Goal: Task Accomplishment & Management: Complete application form

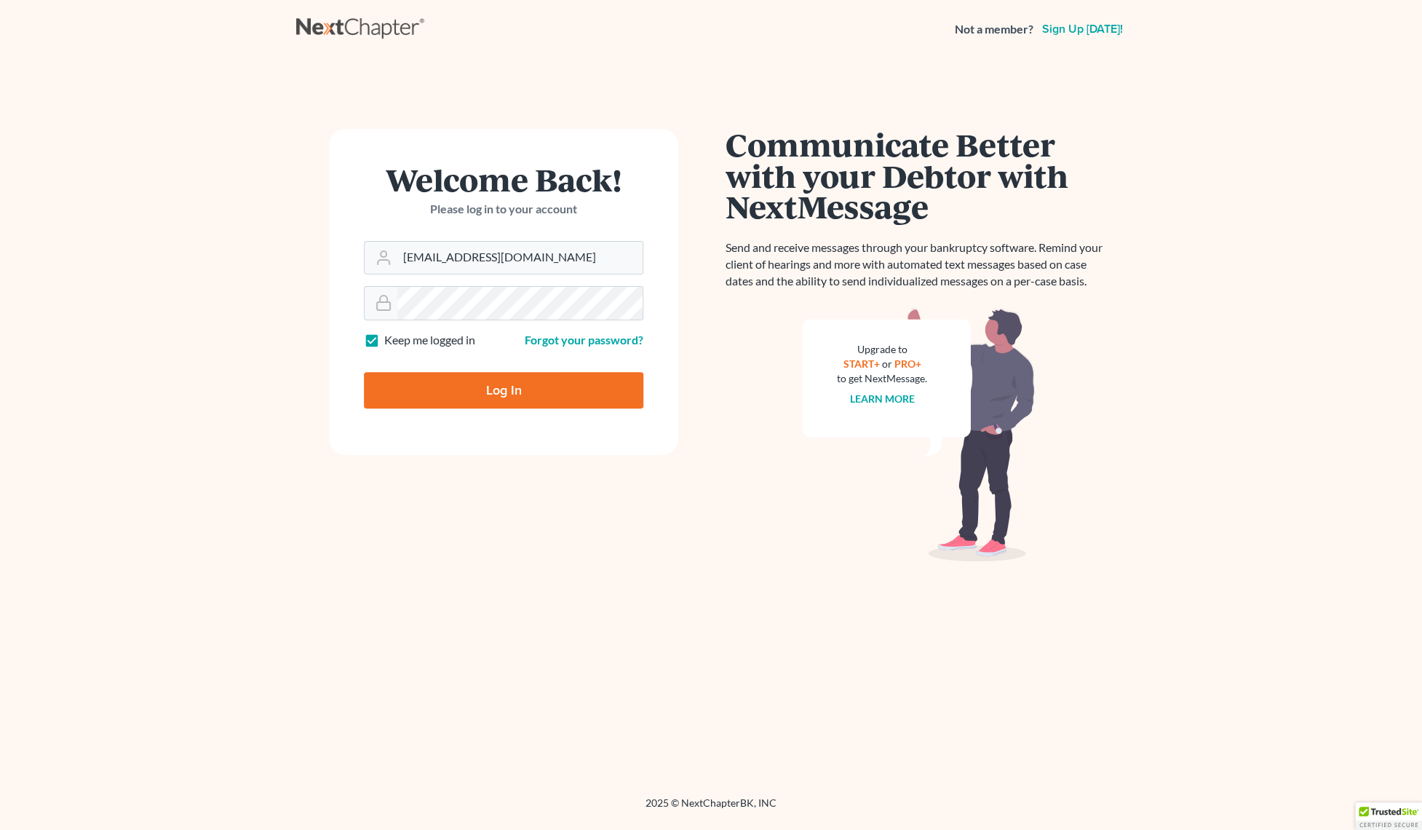
click at [482, 387] on input "Log In" at bounding box center [503, 390] width 279 height 36
type input "Thinking..."
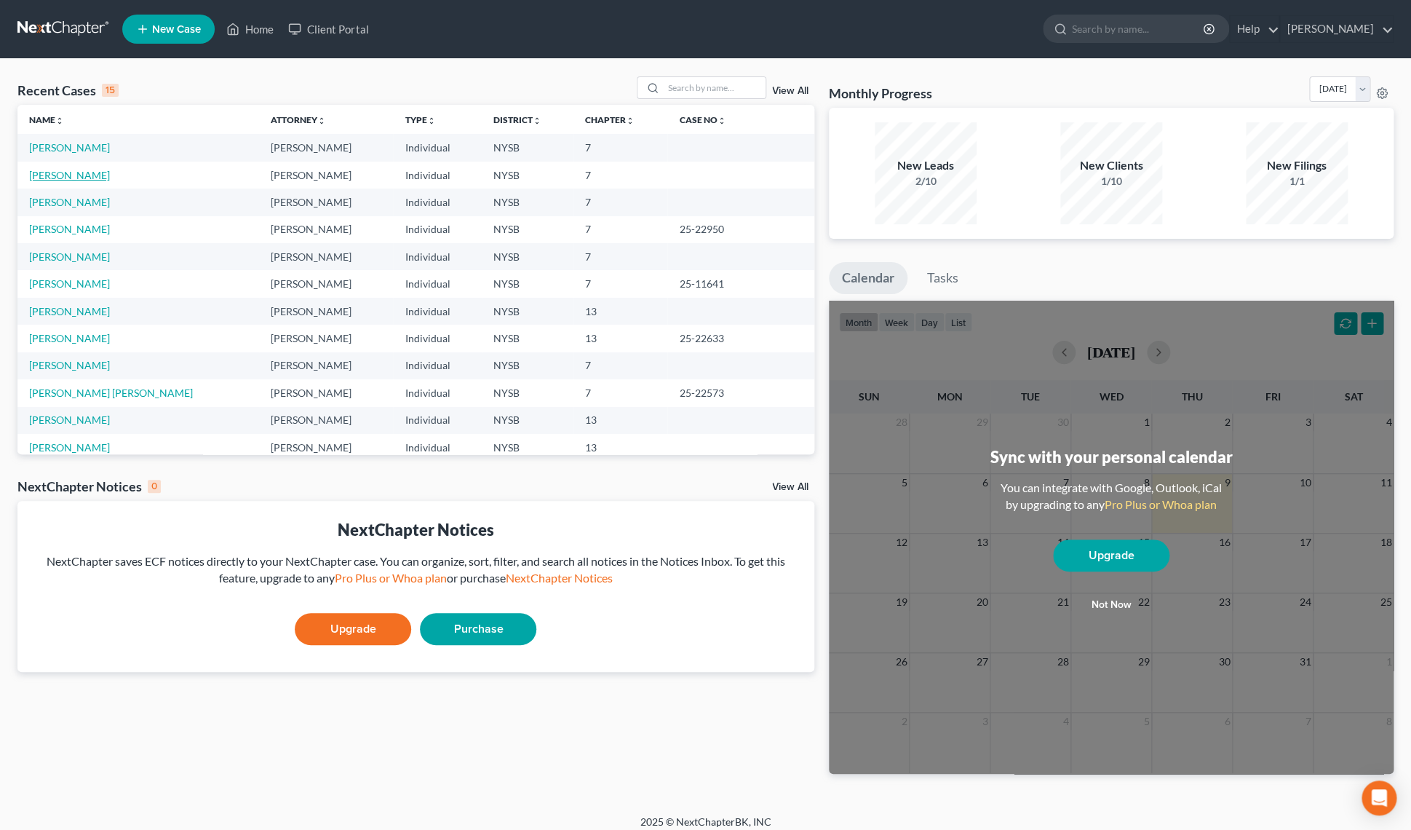
click at [67, 177] on link "[PERSON_NAME]" at bounding box center [69, 175] width 81 height 12
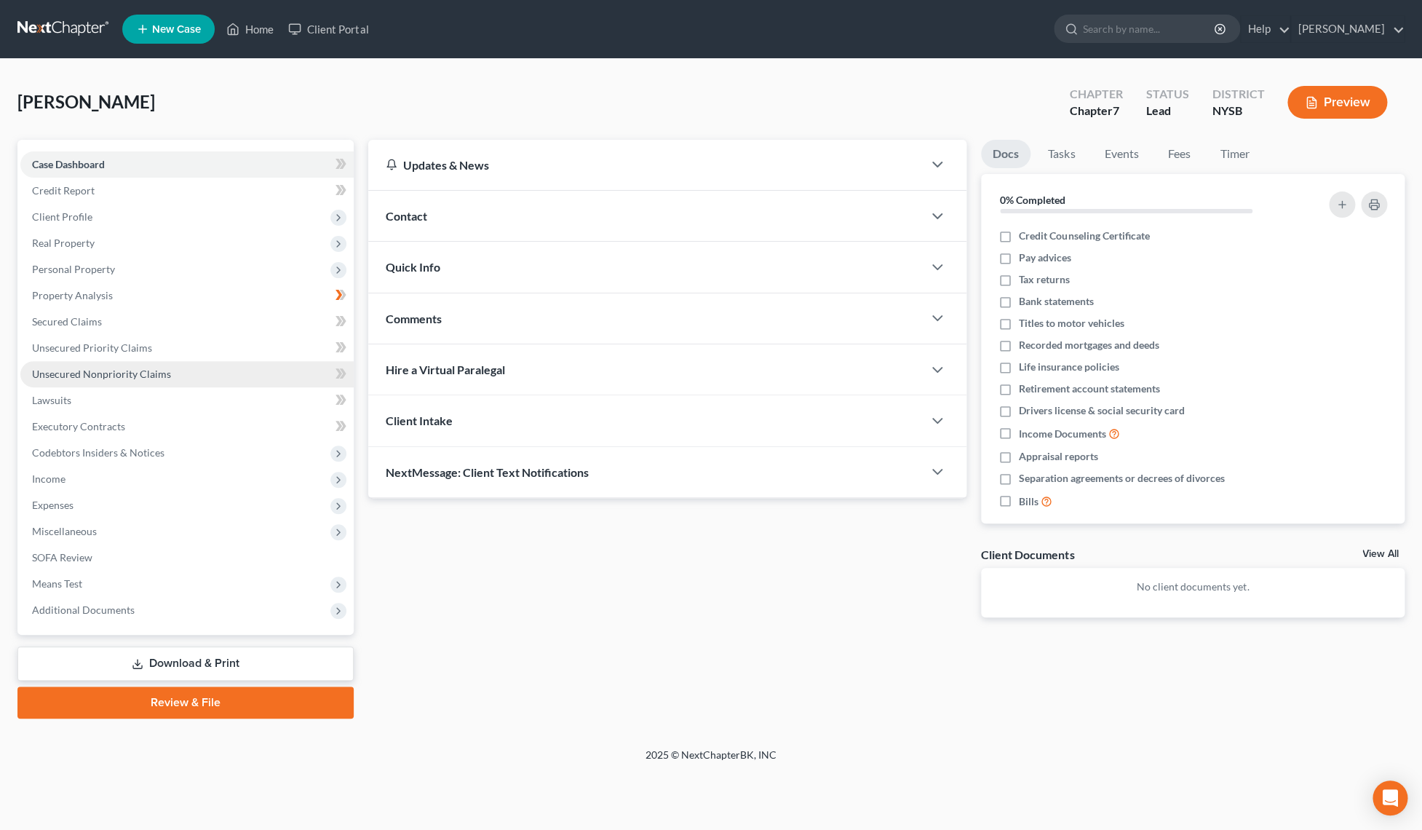
click at [92, 379] on span "Unsecured Nonpriority Claims" at bounding box center [101, 374] width 139 height 12
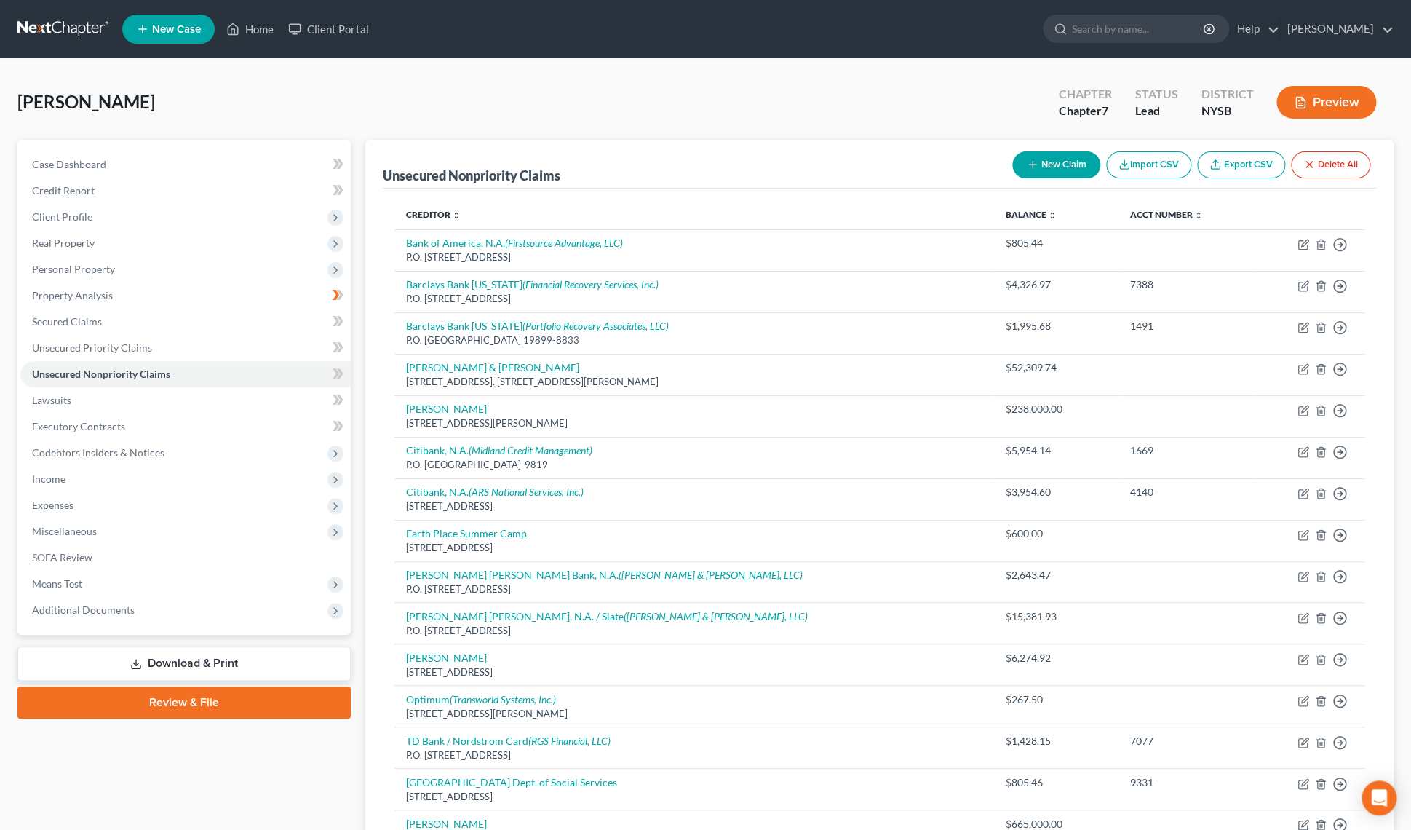
click at [1060, 162] on button "New Claim" at bounding box center [1056, 164] width 88 height 27
select select "0"
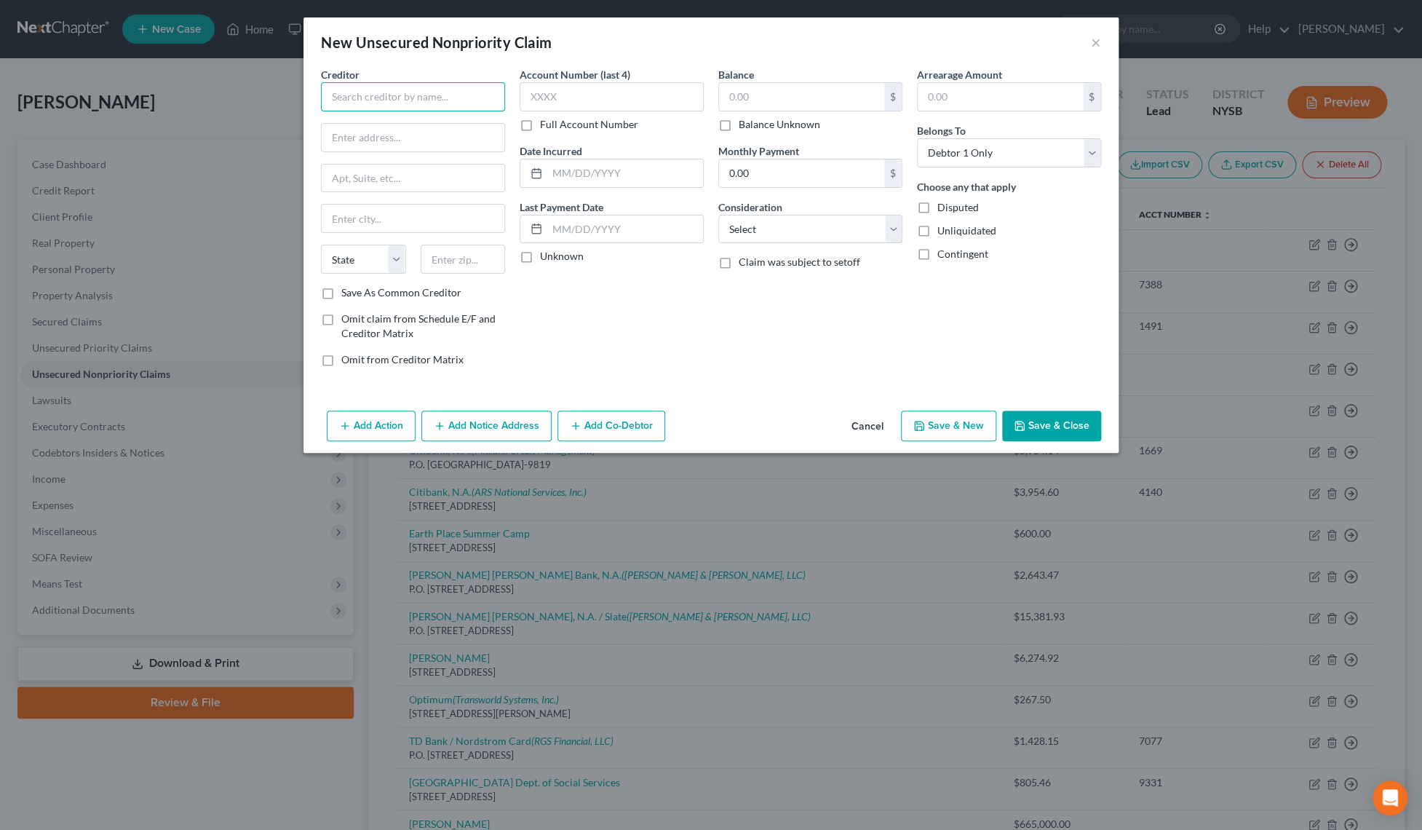
click at [492, 105] on input "text" at bounding box center [413, 96] width 184 height 29
type input "[PERSON_NAME]"
click at [766, 104] on input "text" at bounding box center [801, 97] width 165 height 28
type input "27,000.00"
select select "5"
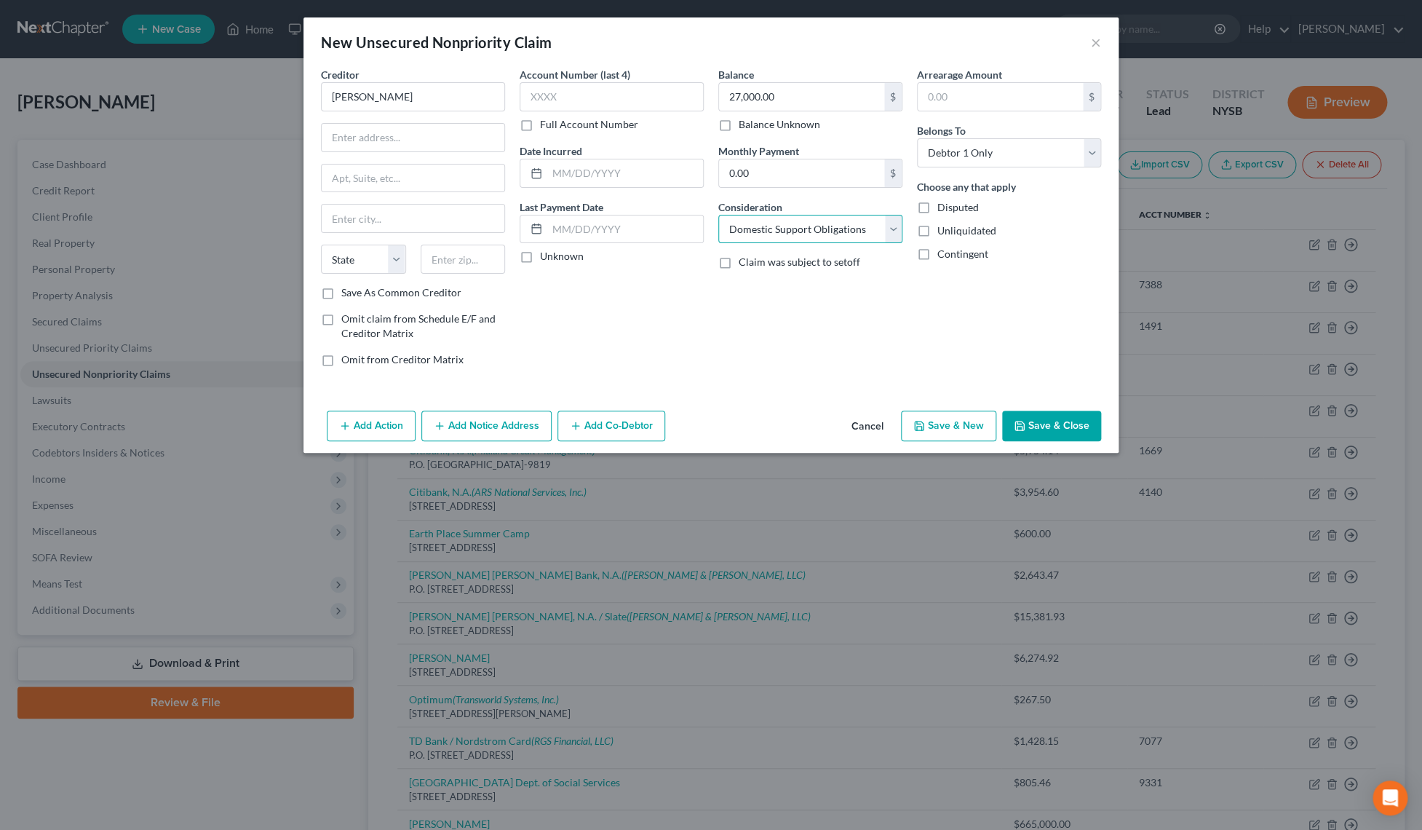
click option "Domestic Support Obligations" at bounding box center [0, 0] width 0 height 0
click at [478, 148] on input "text" at bounding box center [413, 138] width 183 height 28
type input "[STREET_ADDRESS]"
type input "10580"
type input "Rye"
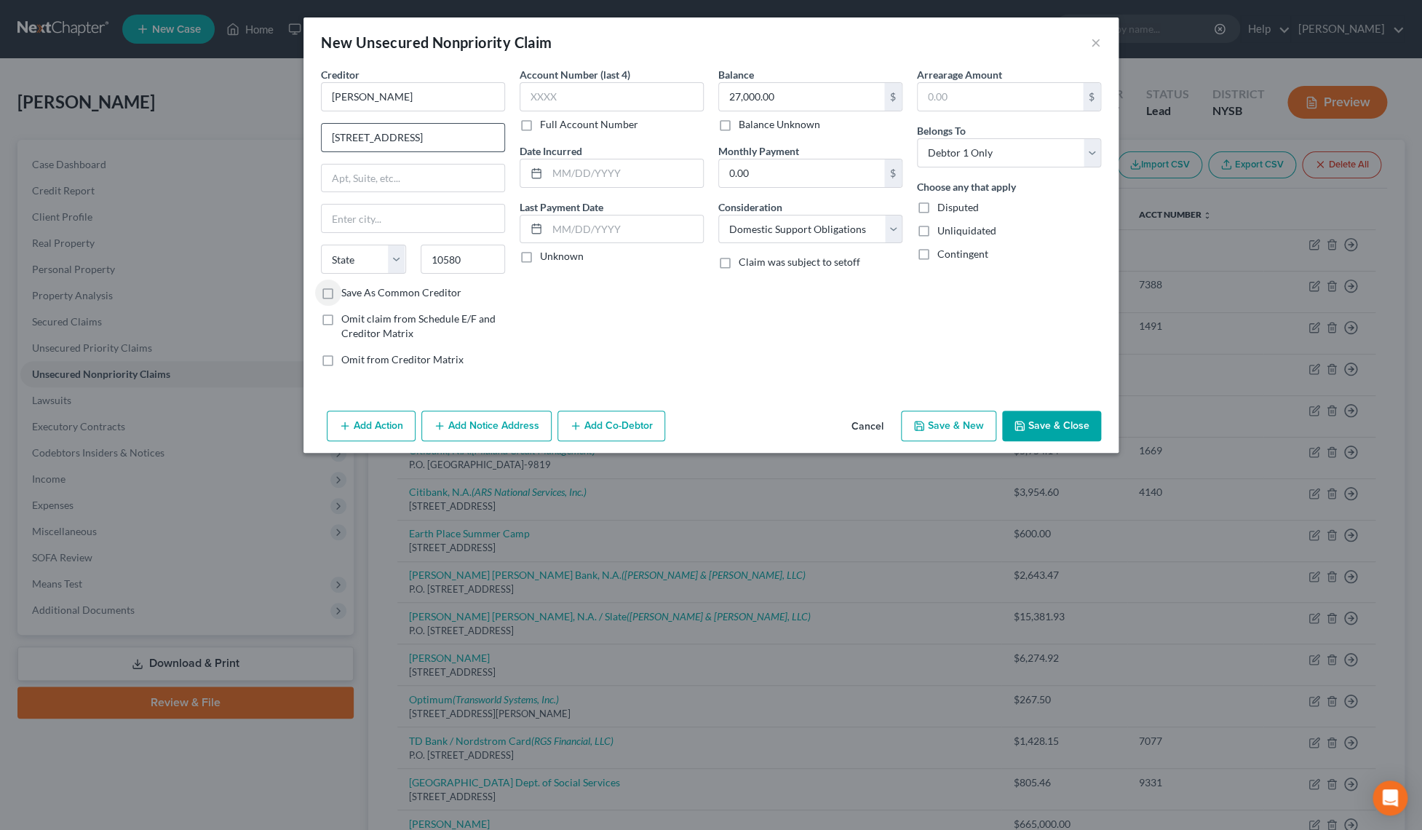
select select "35"
click at [1063, 435] on button "Save & Close" at bounding box center [1051, 425] width 99 height 31
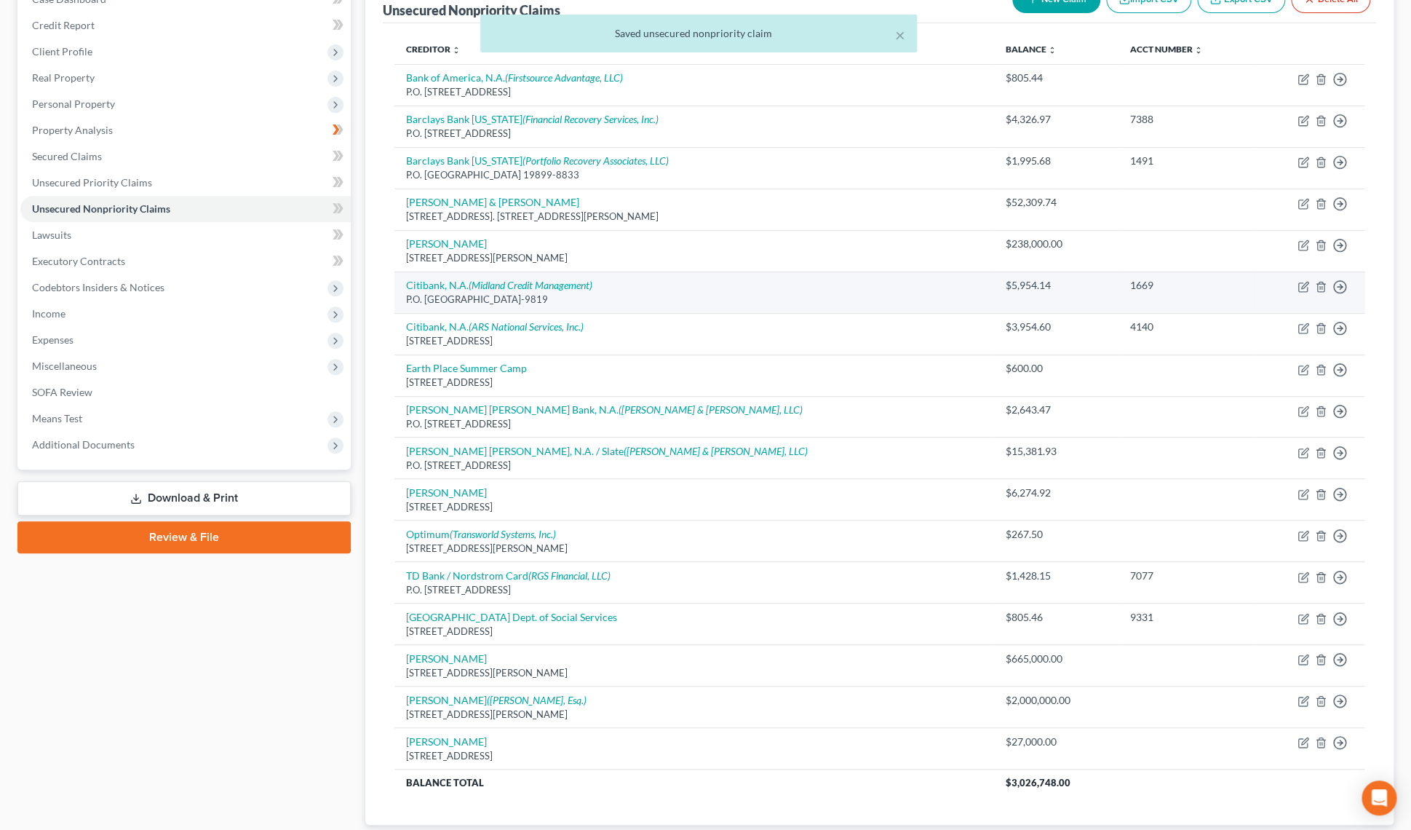
scroll to position [210, 0]
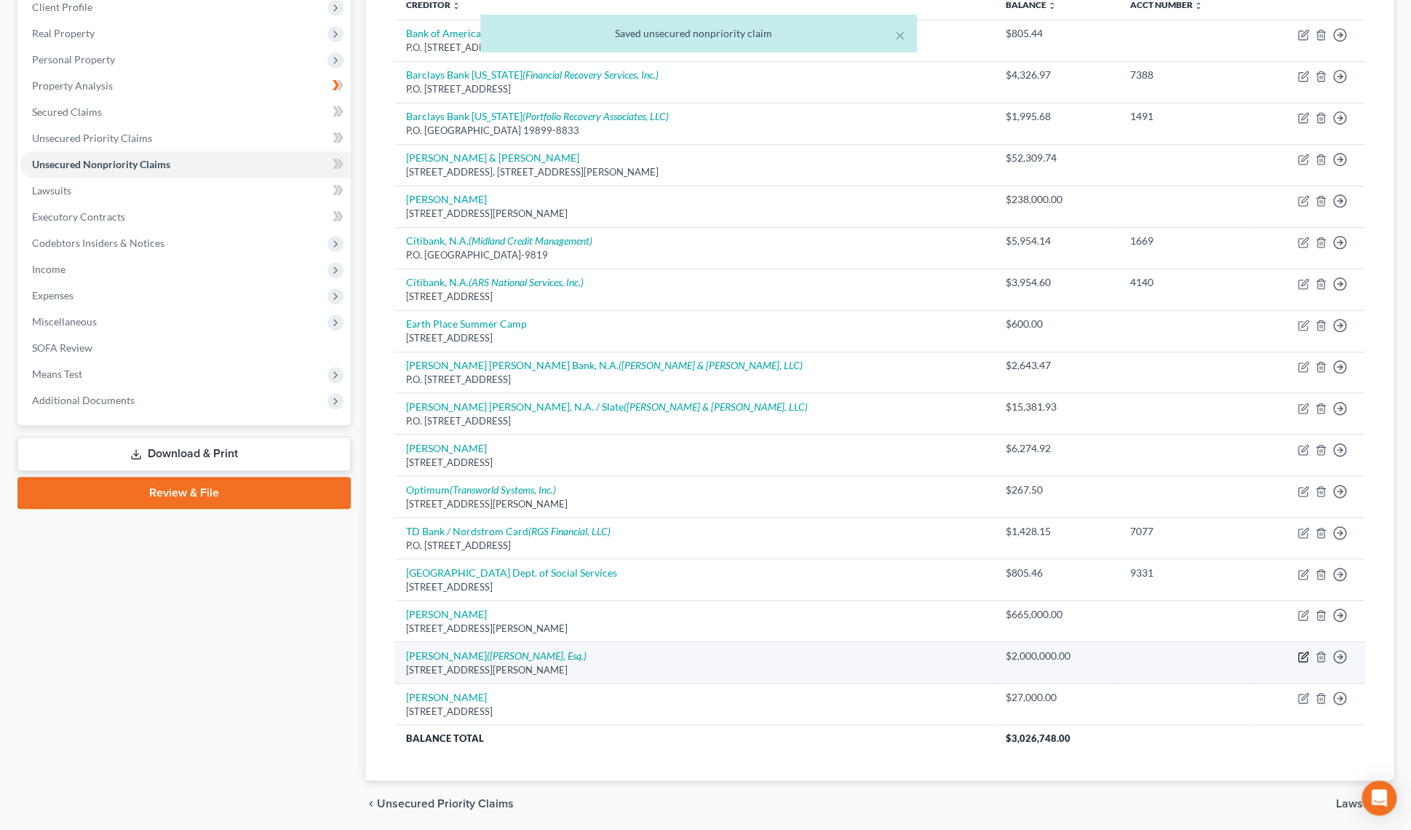
click at [1302, 656] on icon "button" at bounding box center [1304, 657] width 12 height 12
select select "35"
select select "14"
select select "0"
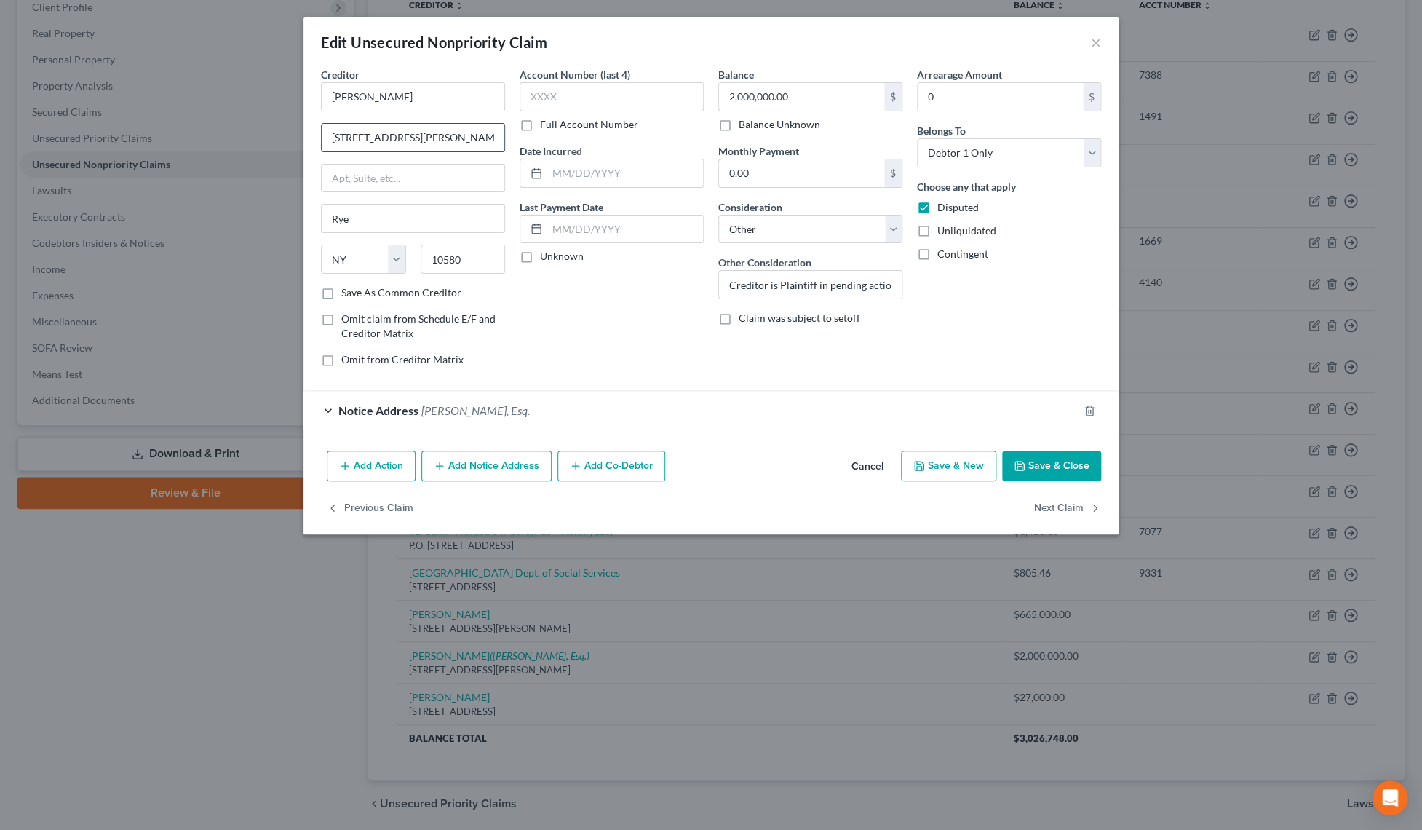
click at [413, 135] on input "[STREET_ADDRESS][PERSON_NAME]" at bounding box center [413, 138] width 183 height 28
type input "[STREET_ADDRESS]"
click at [1034, 461] on button "Save & Close" at bounding box center [1051, 466] width 99 height 31
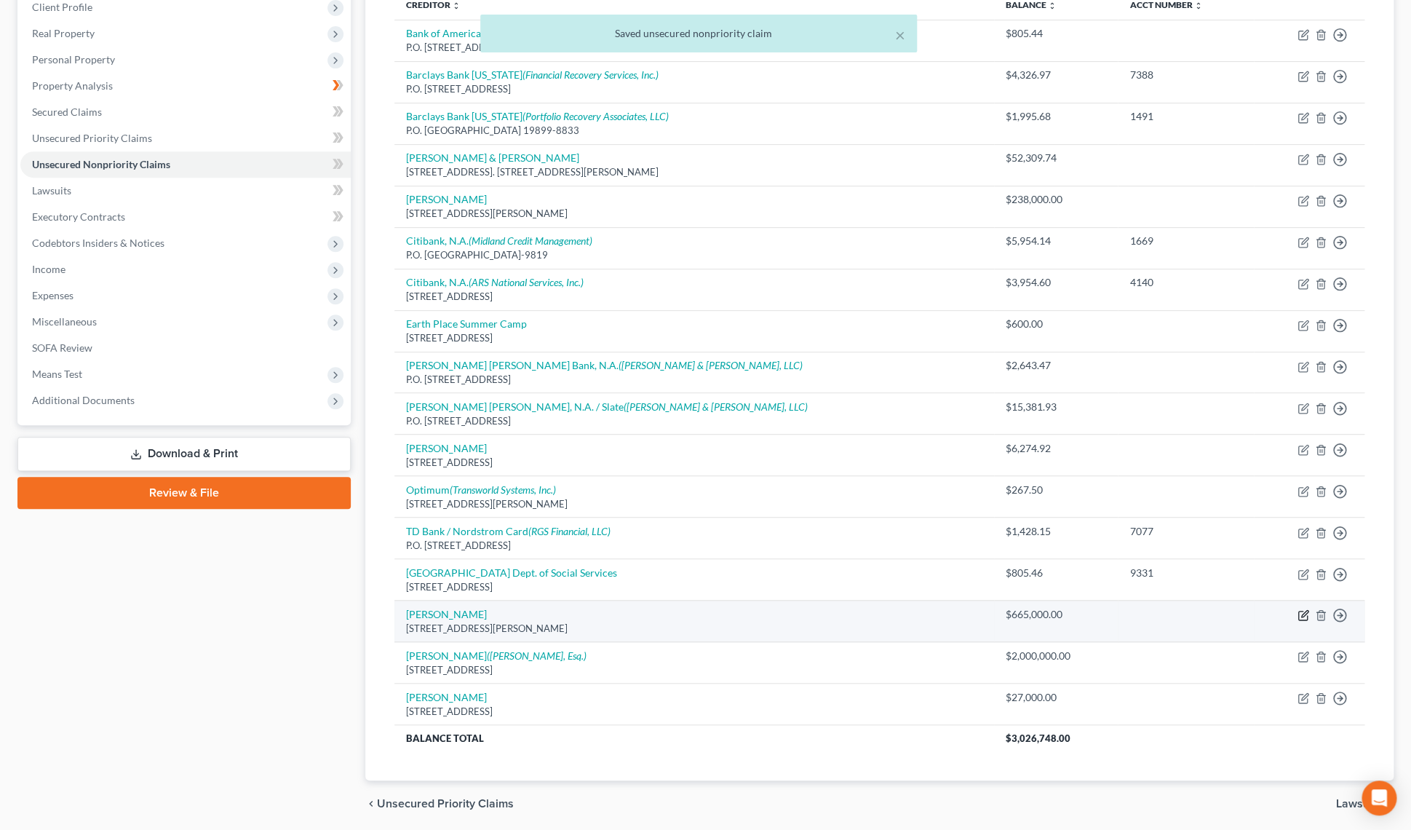
click at [1298, 616] on icon "button" at bounding box center [1302, 615] width 9 height 9
select select "35"
select select "0"
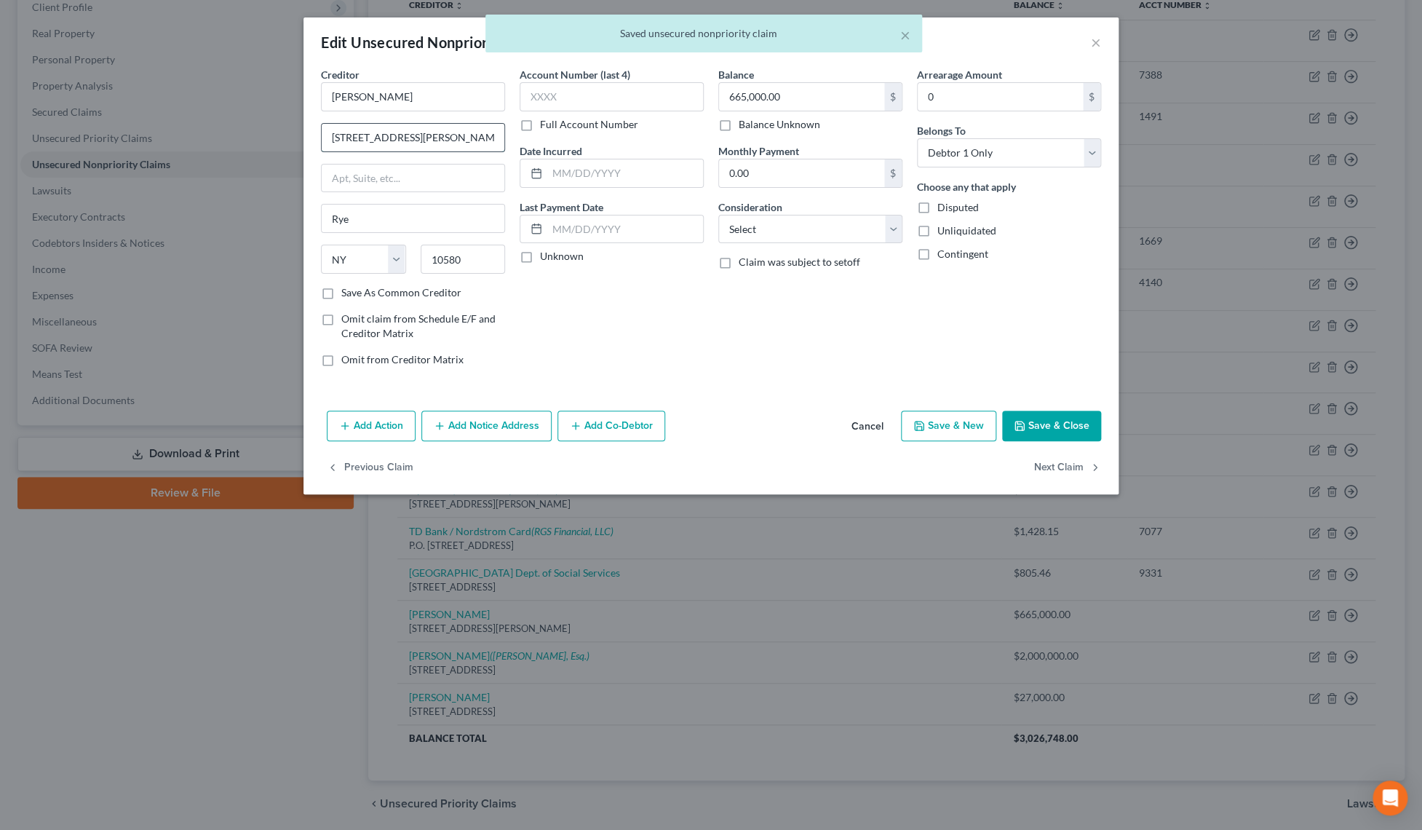
click at [415, 138] on input "[STREET_ADDRESS][PERSON_NAME]" at bounding box center [413, 138] width 183 height 28
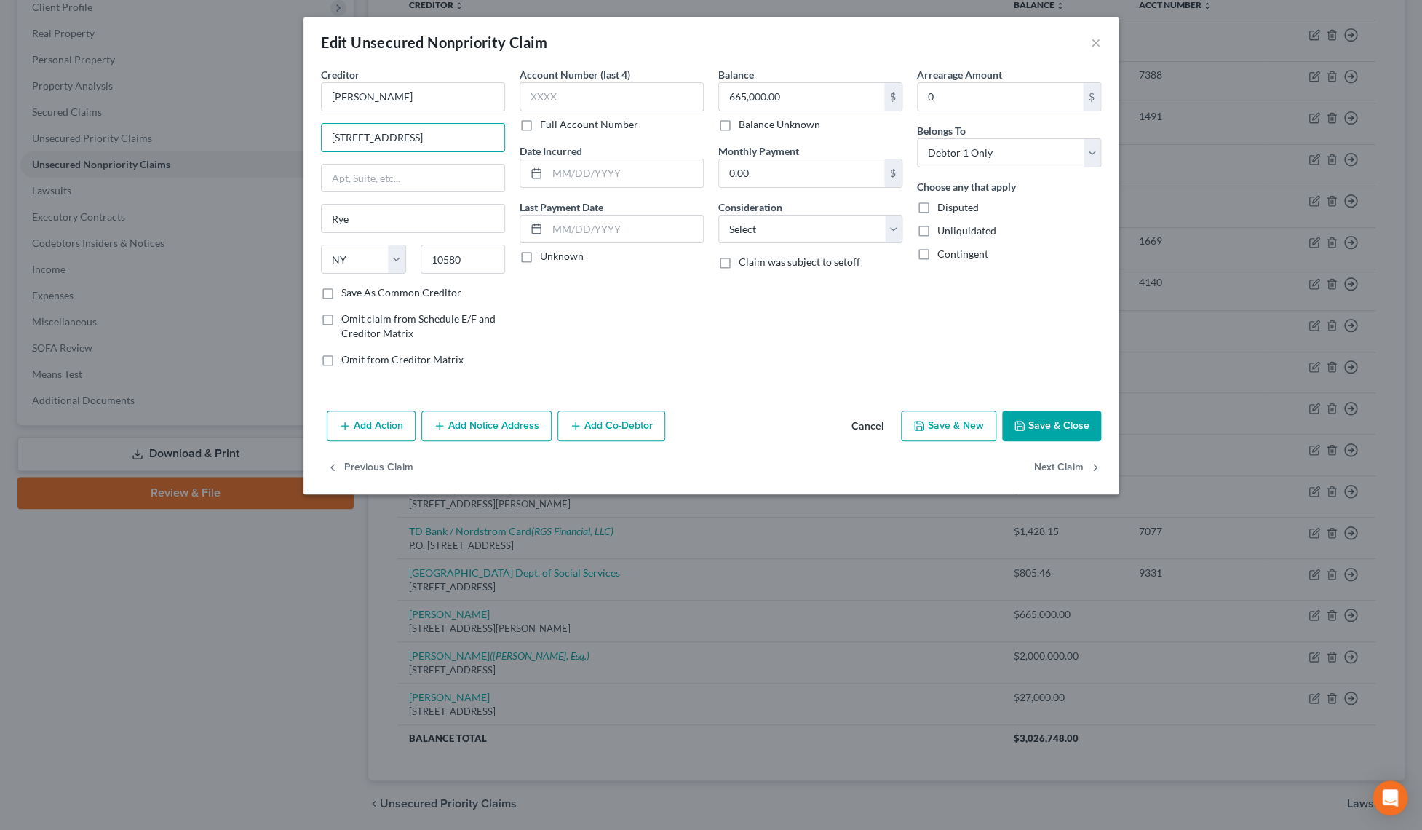
type input "[STREET_ADDRESS]"
click at [1051, 421] on button "Save & Close" at bounding box center [1051, 425] width 99 height 31
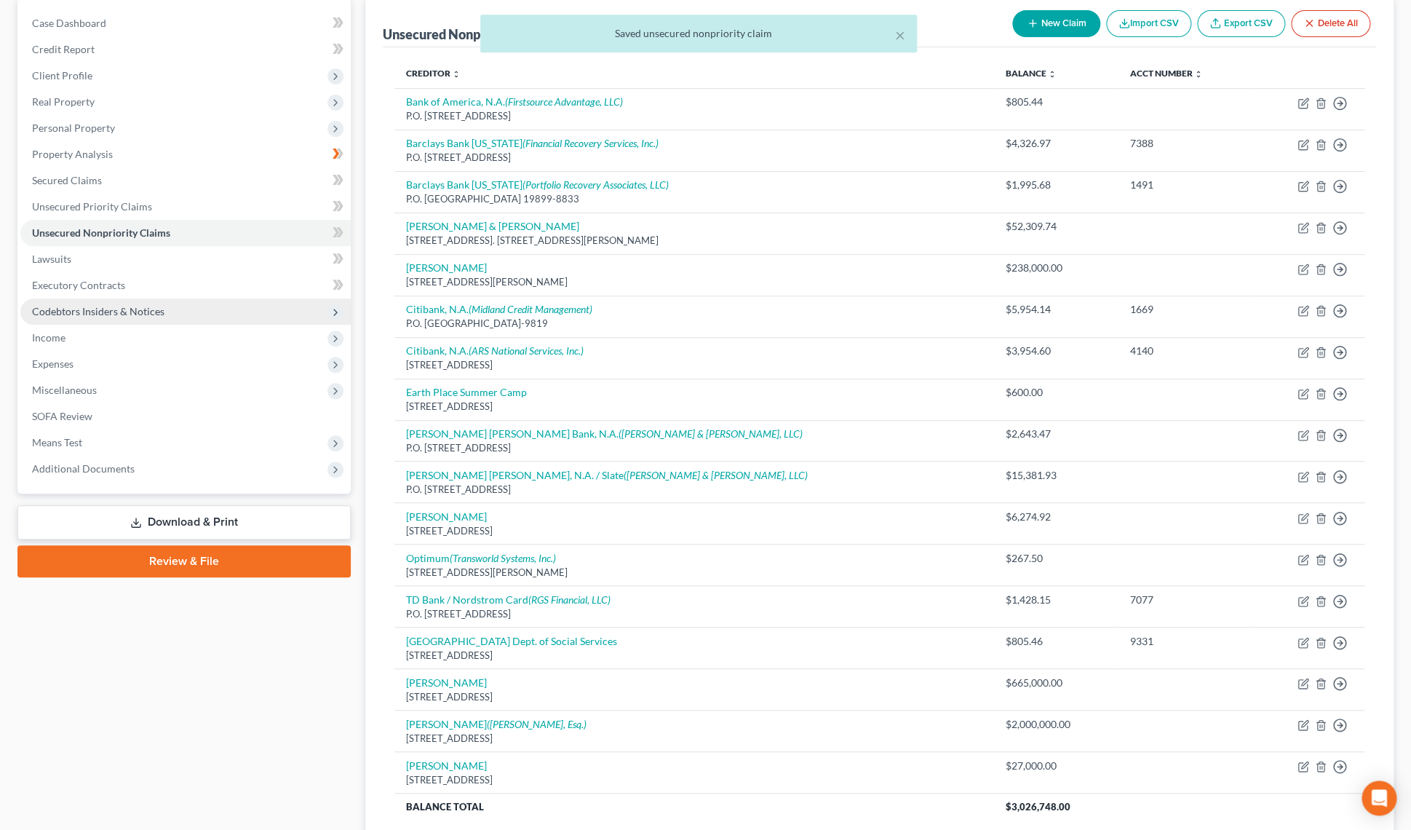
scroll to position [140, 0]
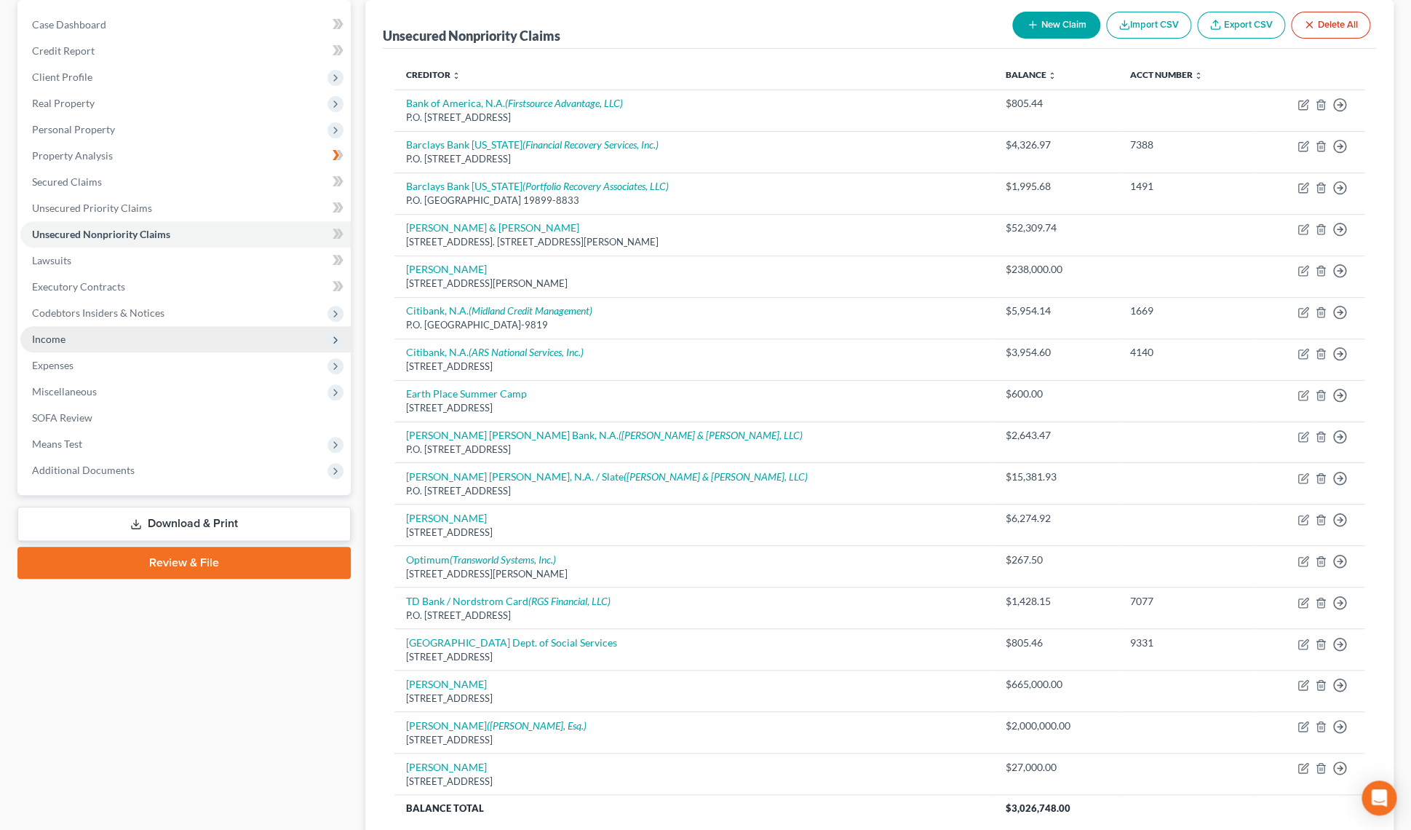
click at [82, 339] on span "Income" at bounding box center [185, 339] width 330 height 26
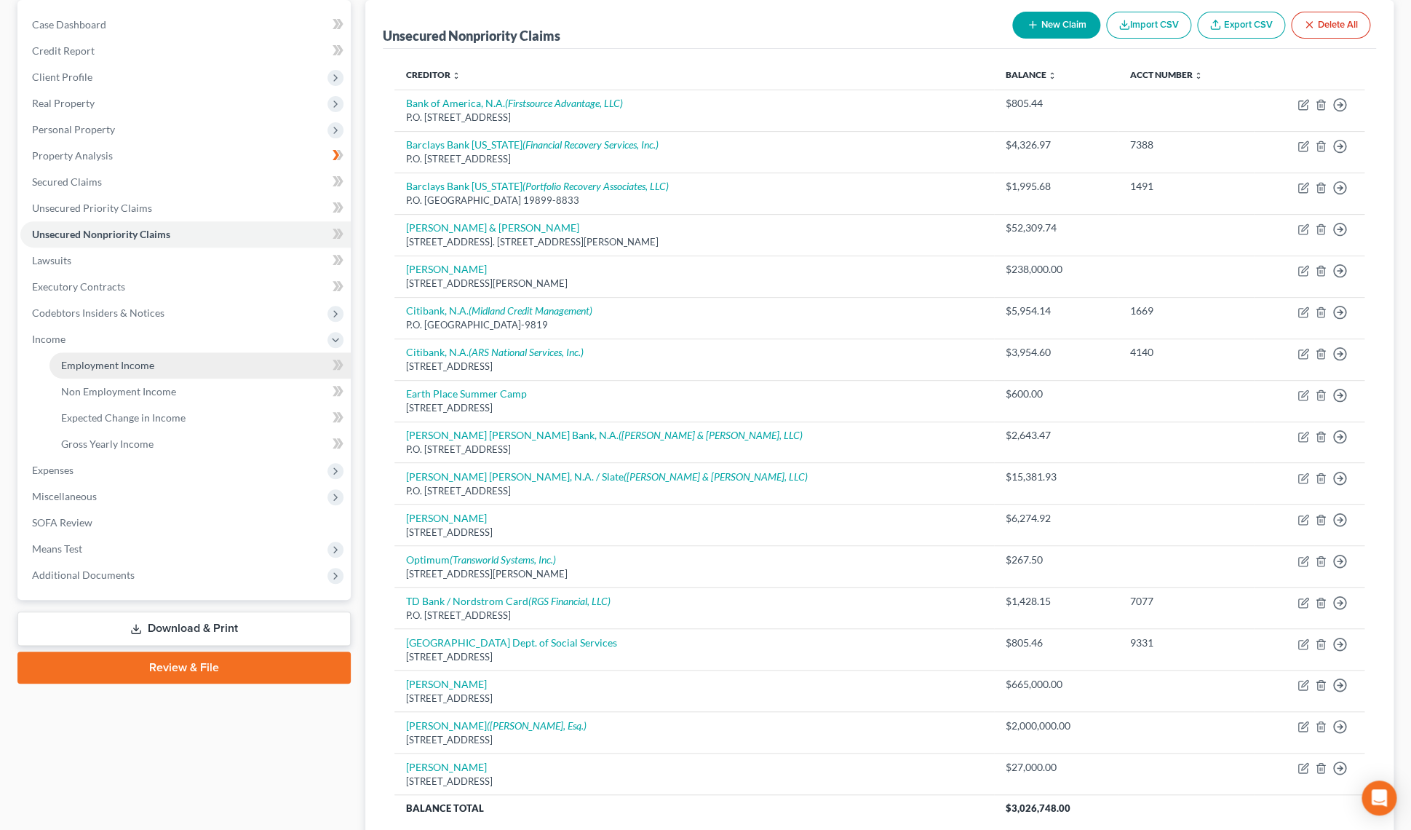
click at [110, 366] on span "Employment Income" at bounding box center [107, 365] width 93 height 12
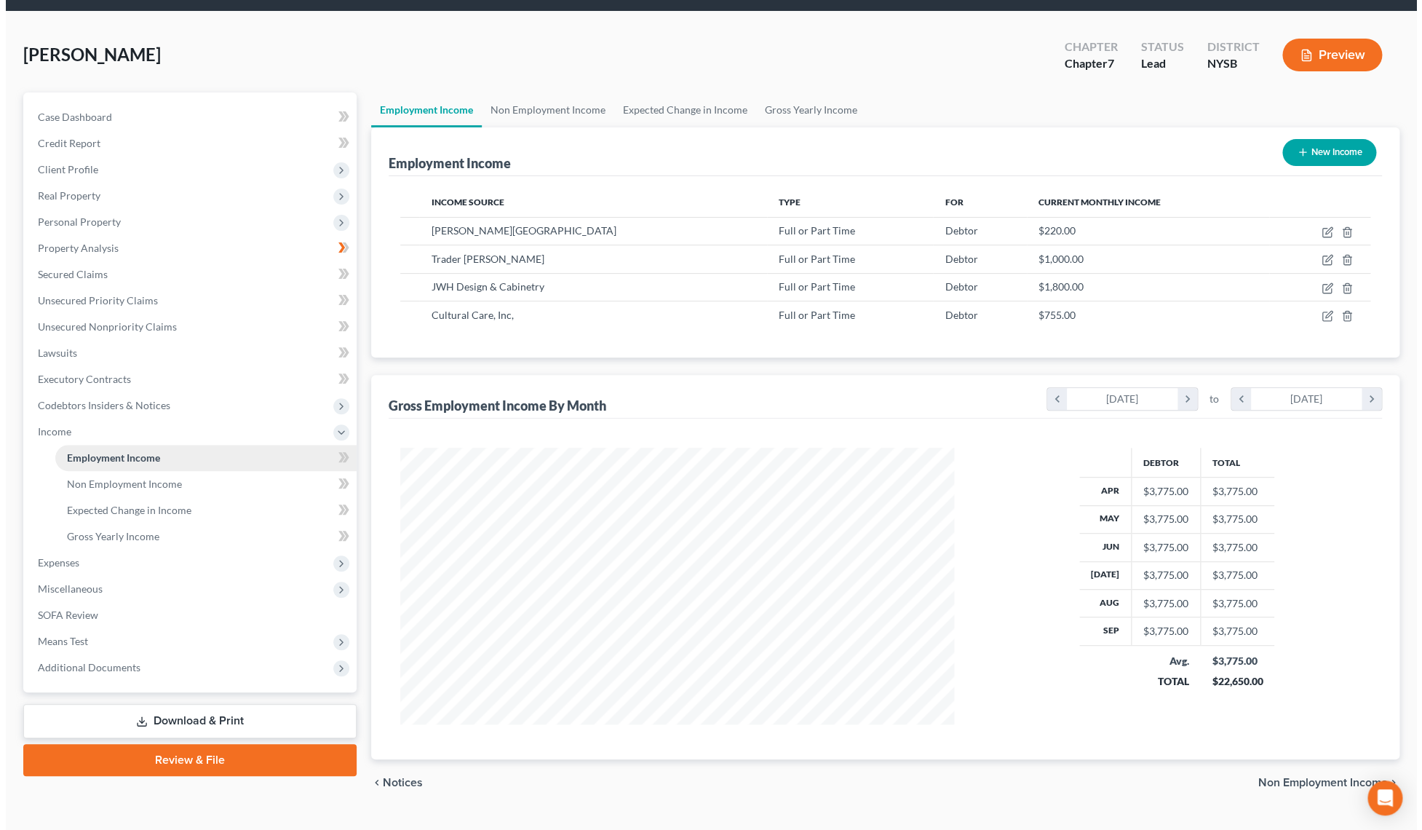
scroll to position [277, 583]
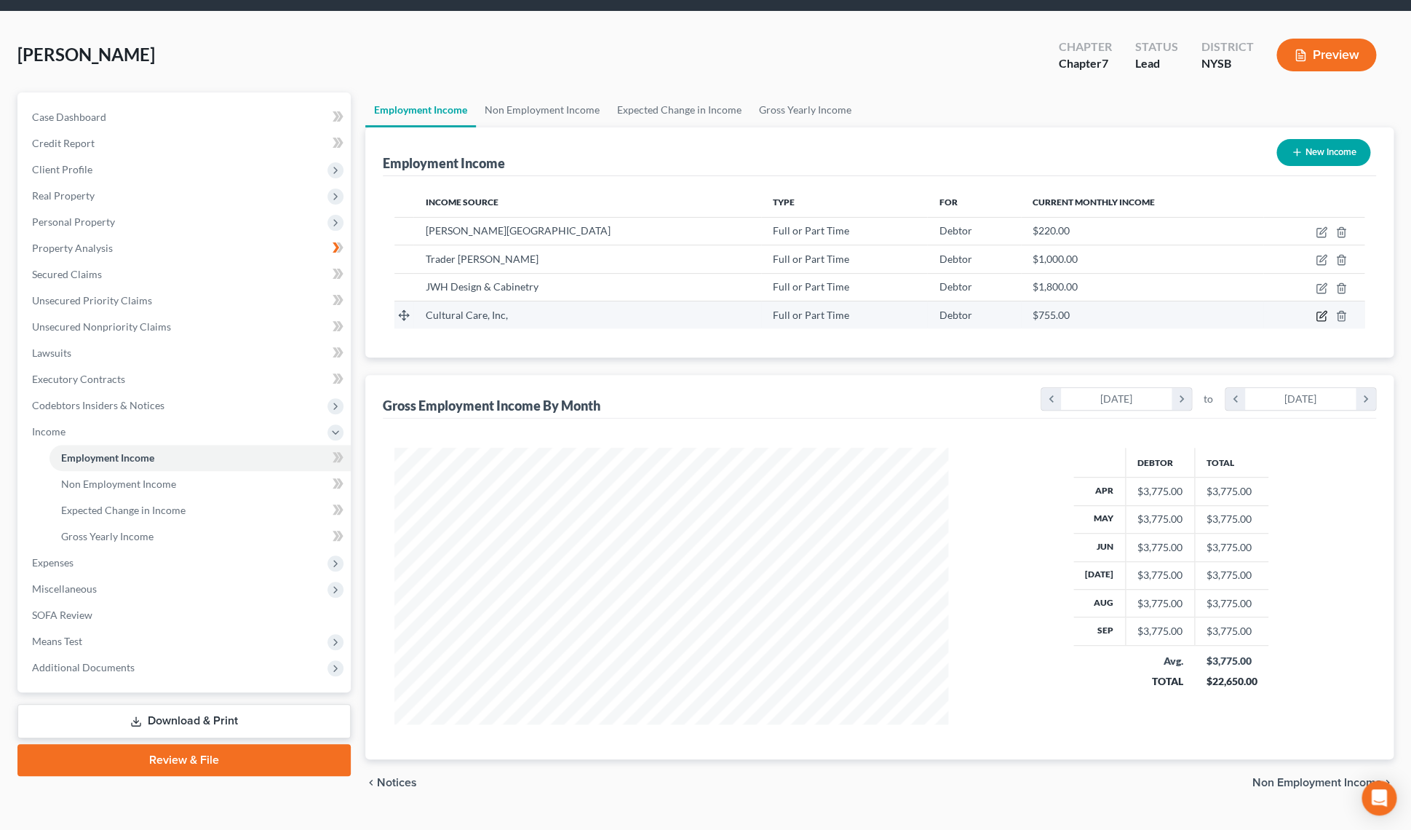
click at [1319, 317] on icon "button" at bounding box center [1322, 316] width 12 height 12
select select "0"
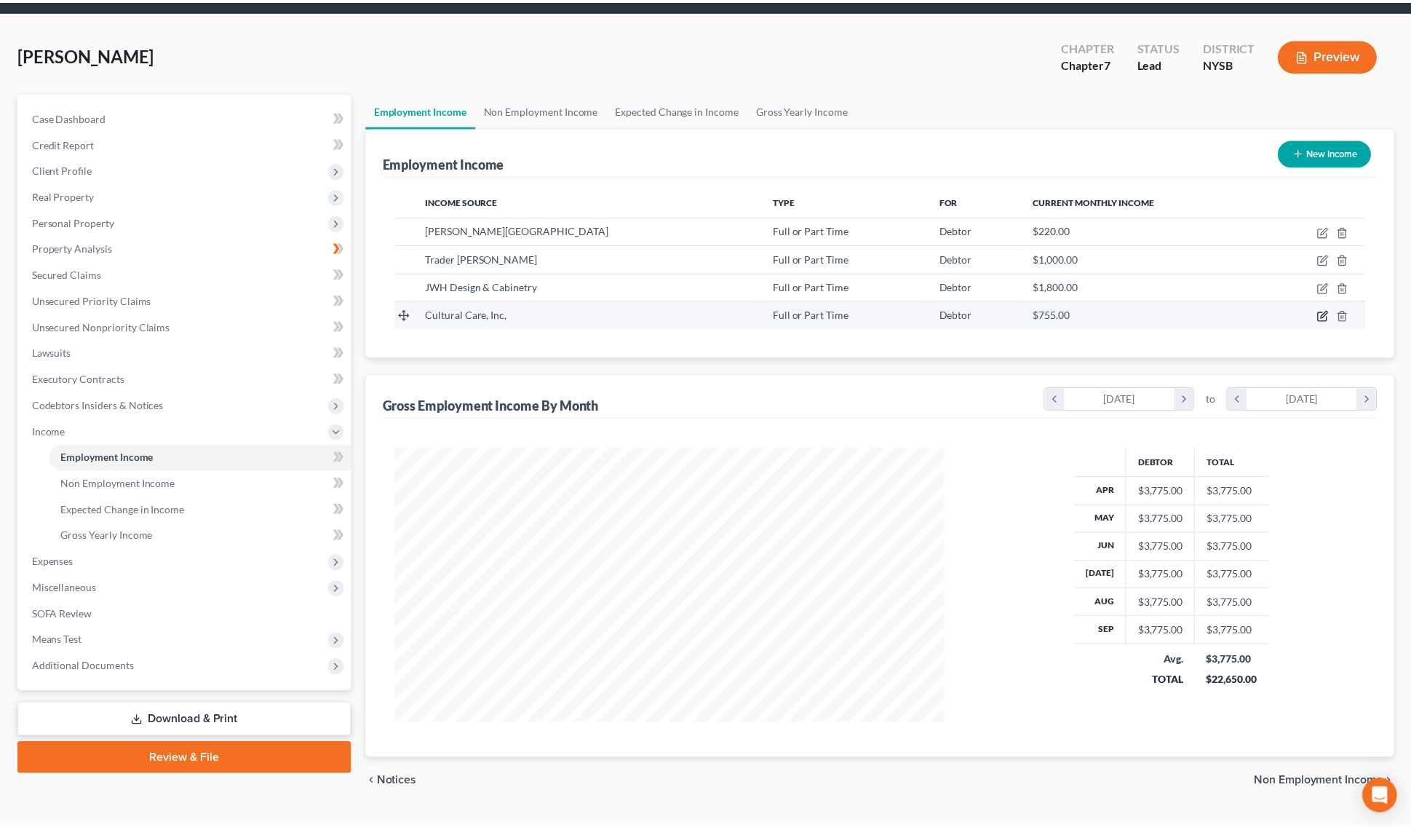
scroll to position [279, 587]
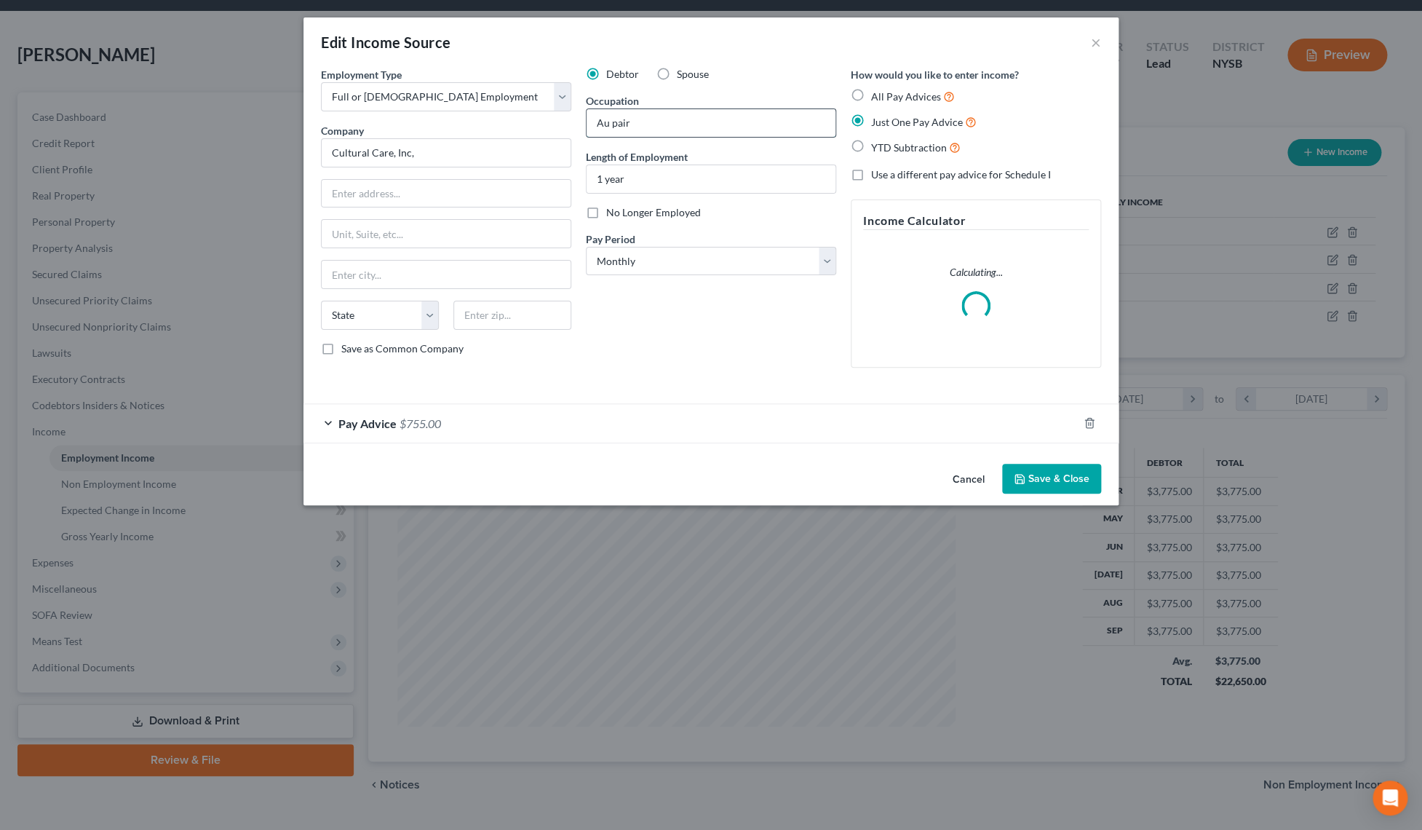
click at [635, 128] on input "Au pair" at bounding box center [711, 123] width 249 height 28
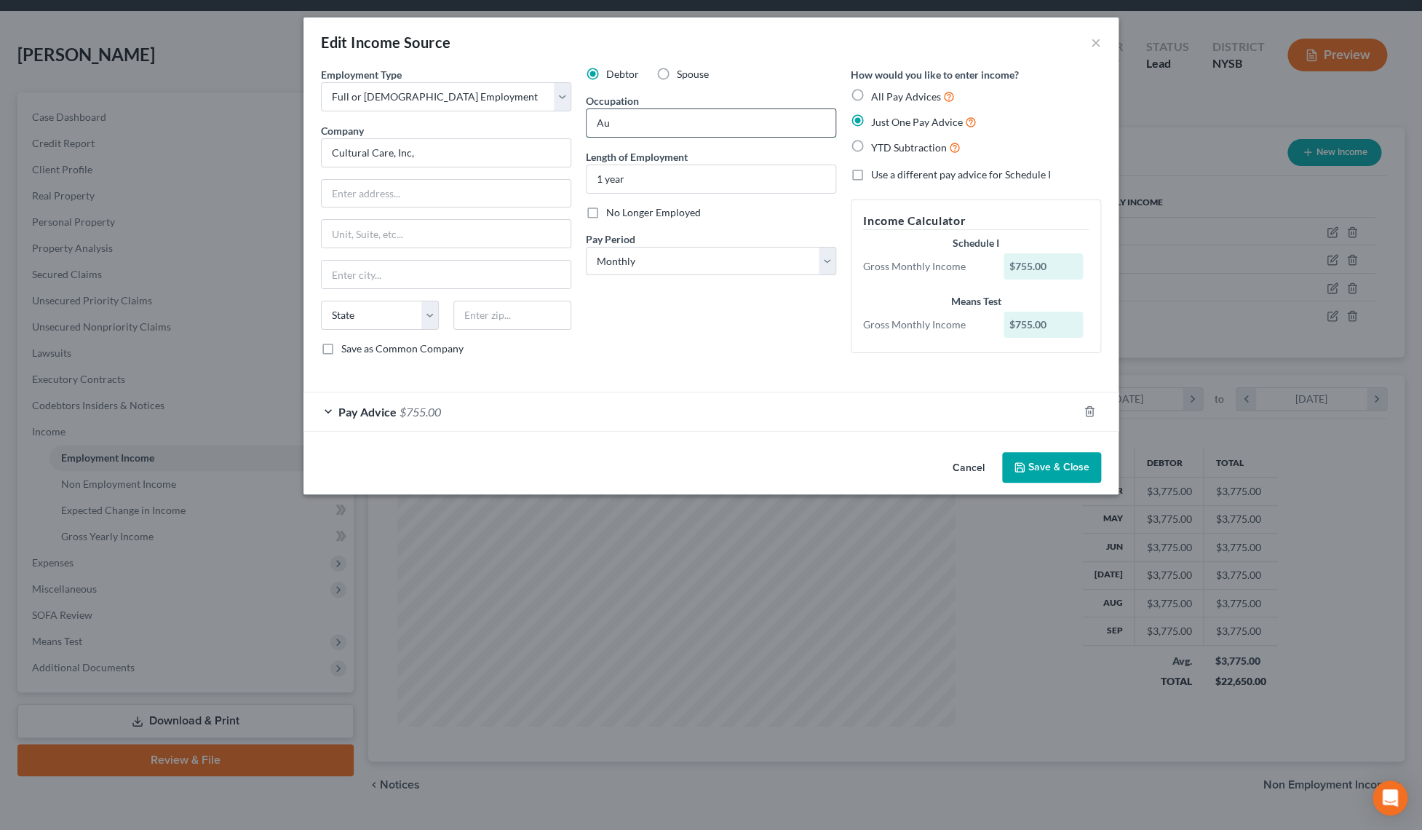
type input "A"
type input "LCC"
click at [1086, 460] on button "Save & Close" at bounding box center [1051, 467] width 99 height 31
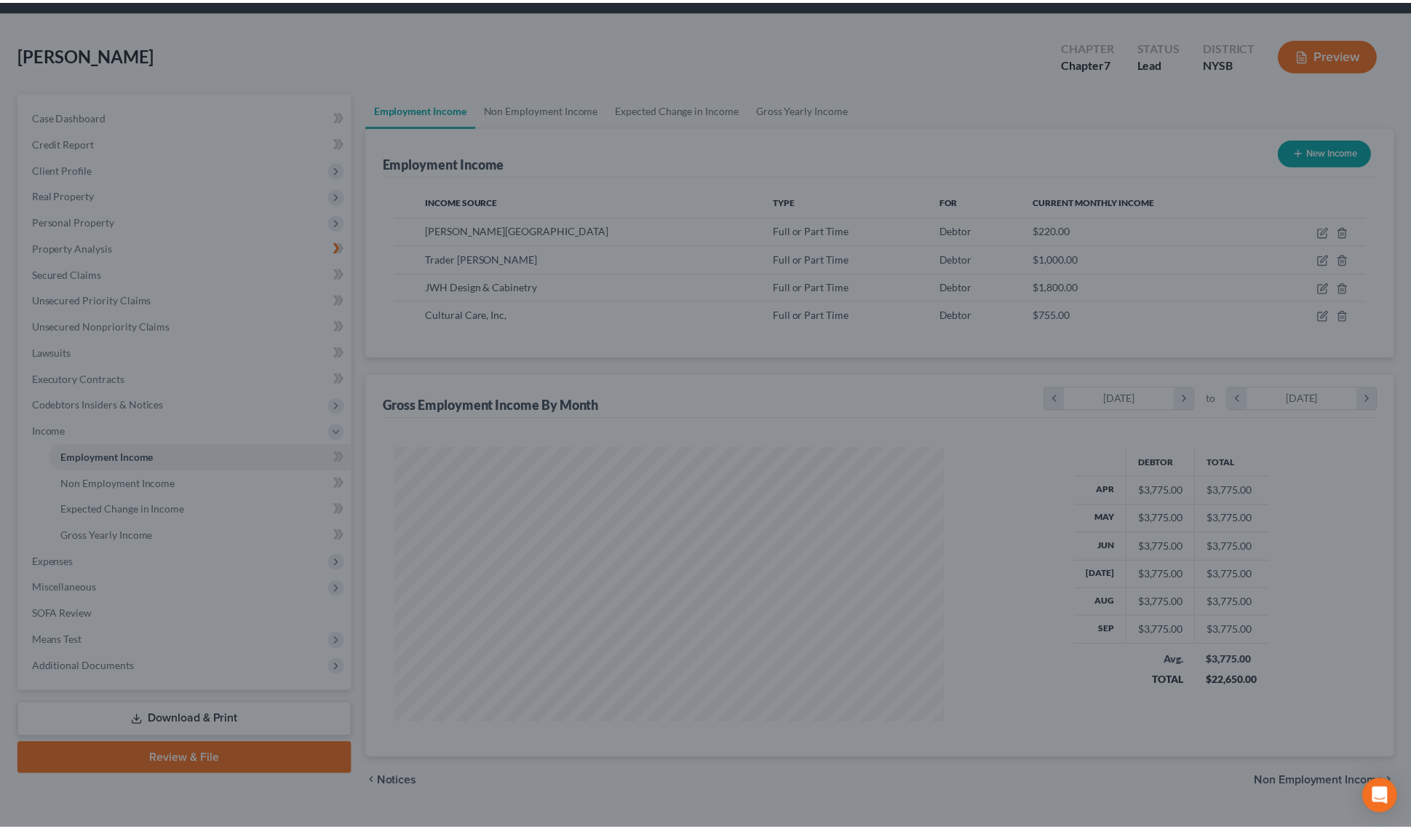
scroll to position [727537, 727230]
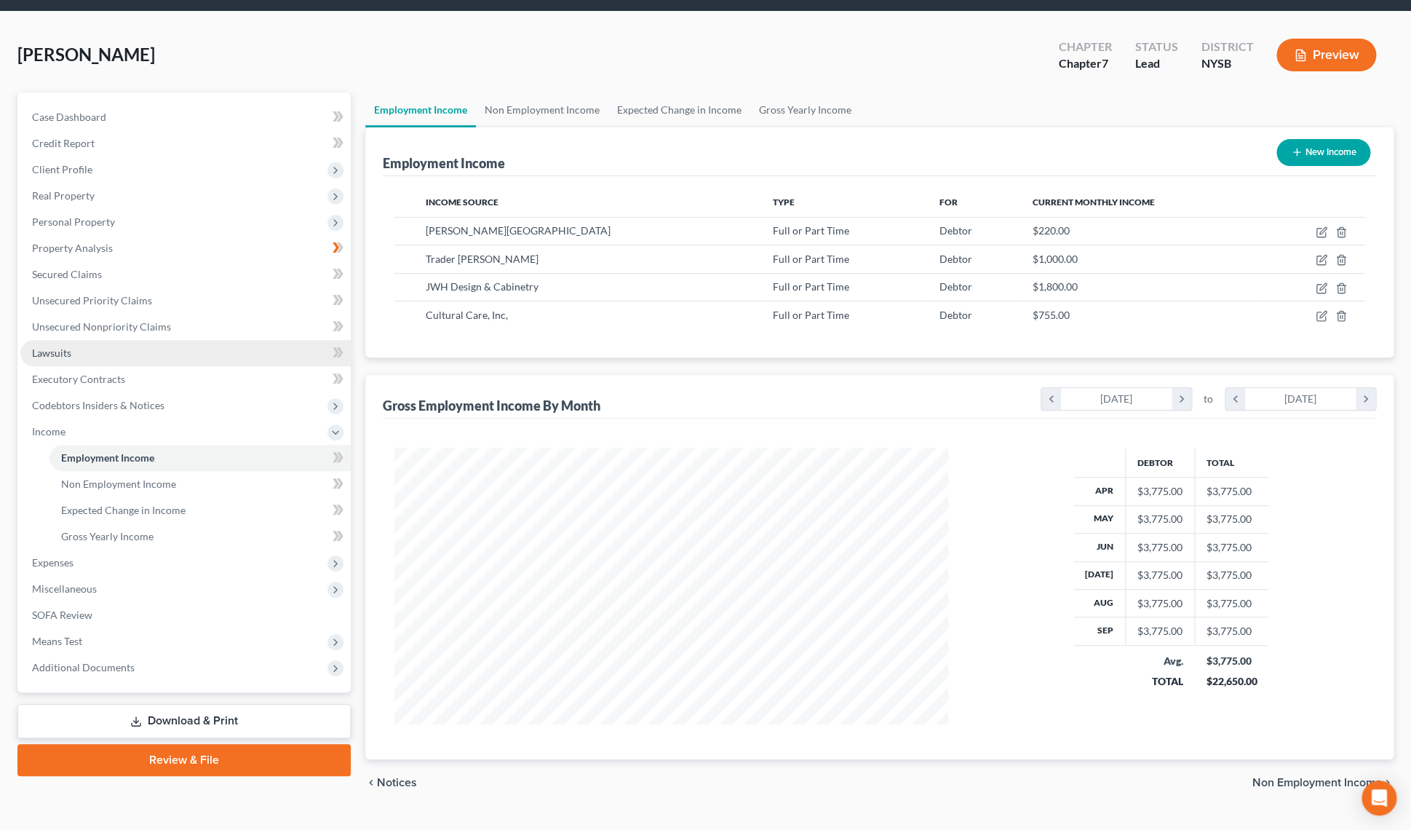
click at [73, 360] on link "Lawsuits" at bounding box center [185, 353] width 330 height 26
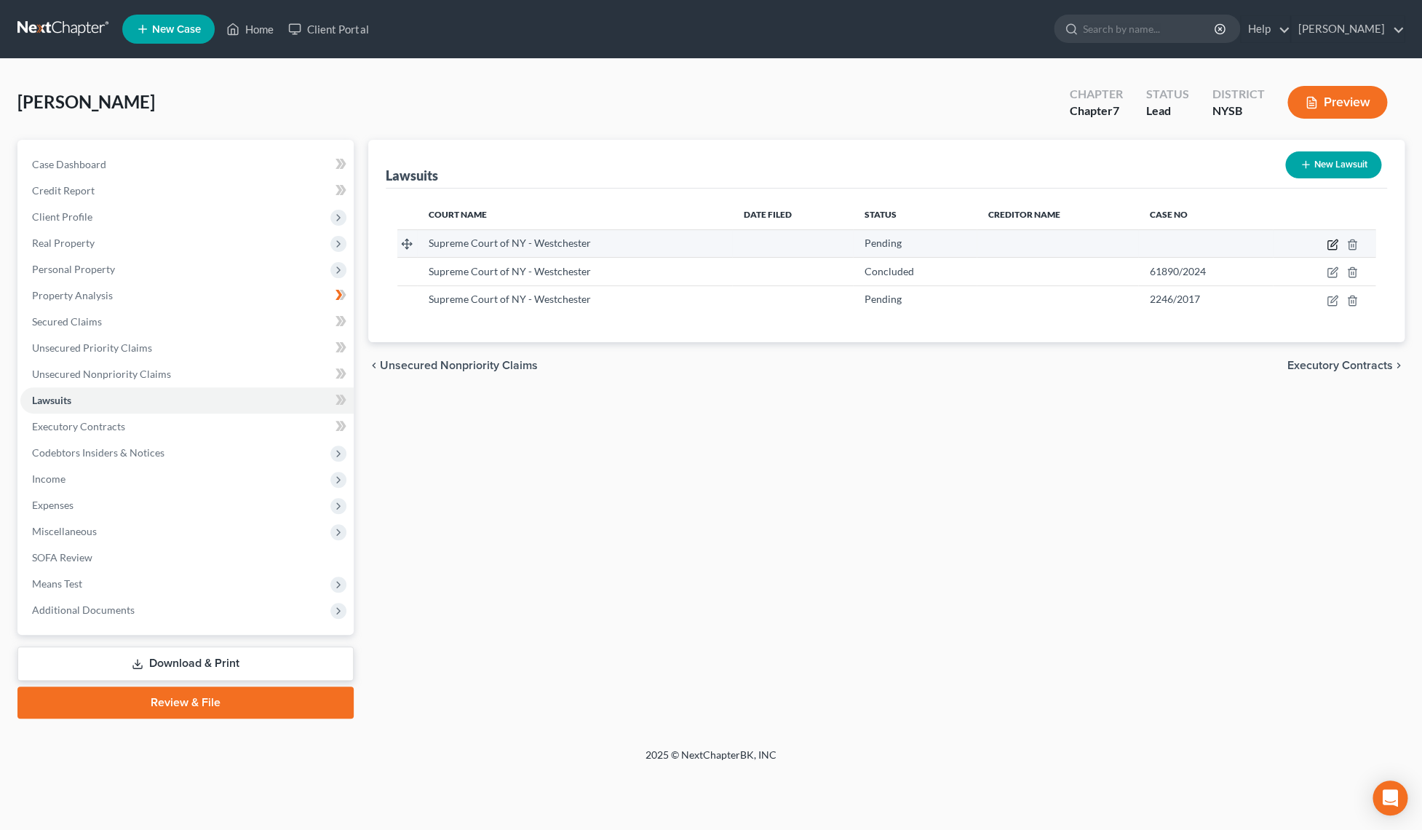
click at [1327, 248] on icon "button" at bounding box center [1333, 245] width 12 height 12
select select "0"
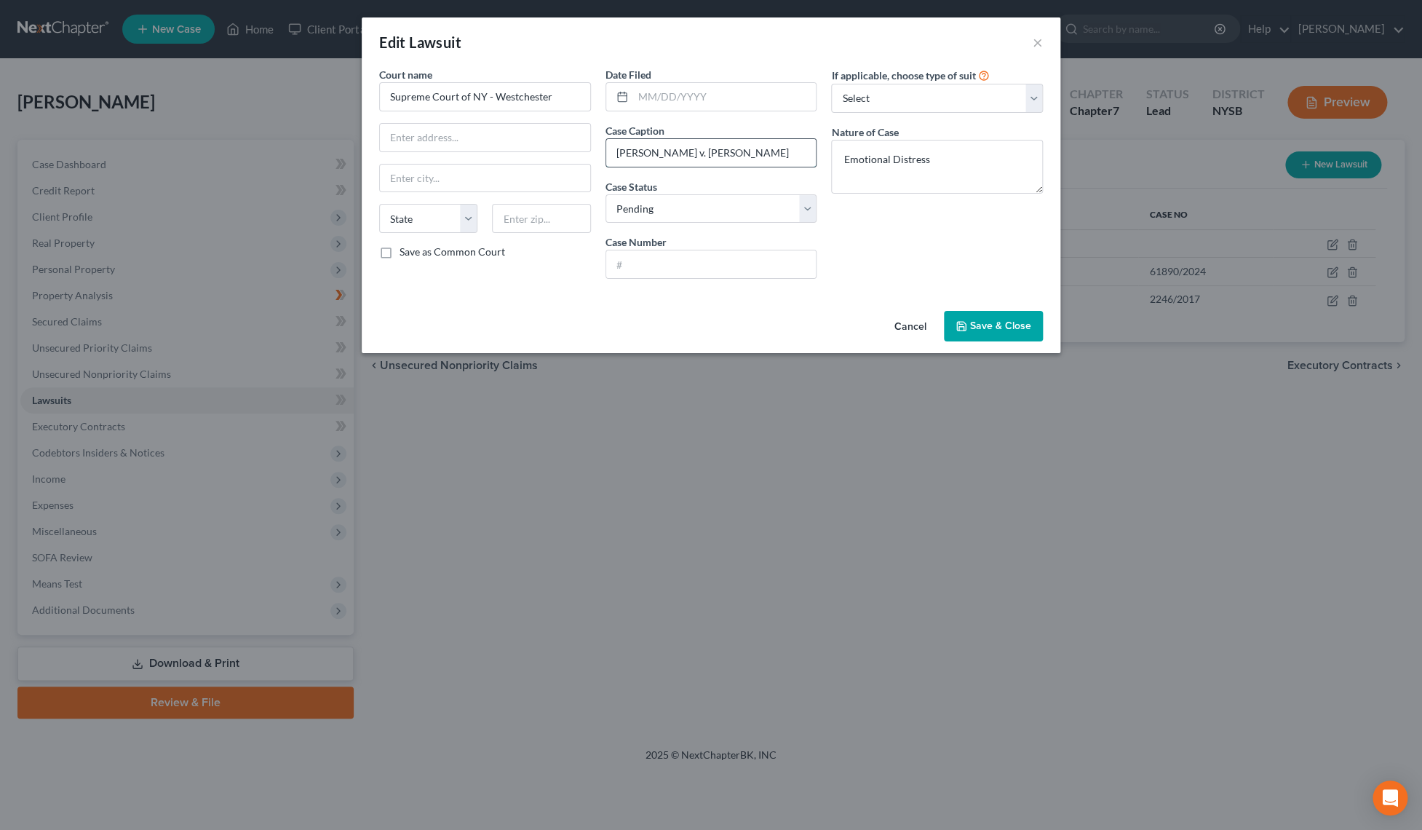
click at [755, 156] on input "[PERSON_NAME] v. [PERSON_NAME]" at bounding box center [711, 153] width 210 height 28
type input "[PERSON_NAME] v. [PERSON_NAME]"
click at [967, 323] on icon "button" at bounding box center [962, 326] width 12 height 12
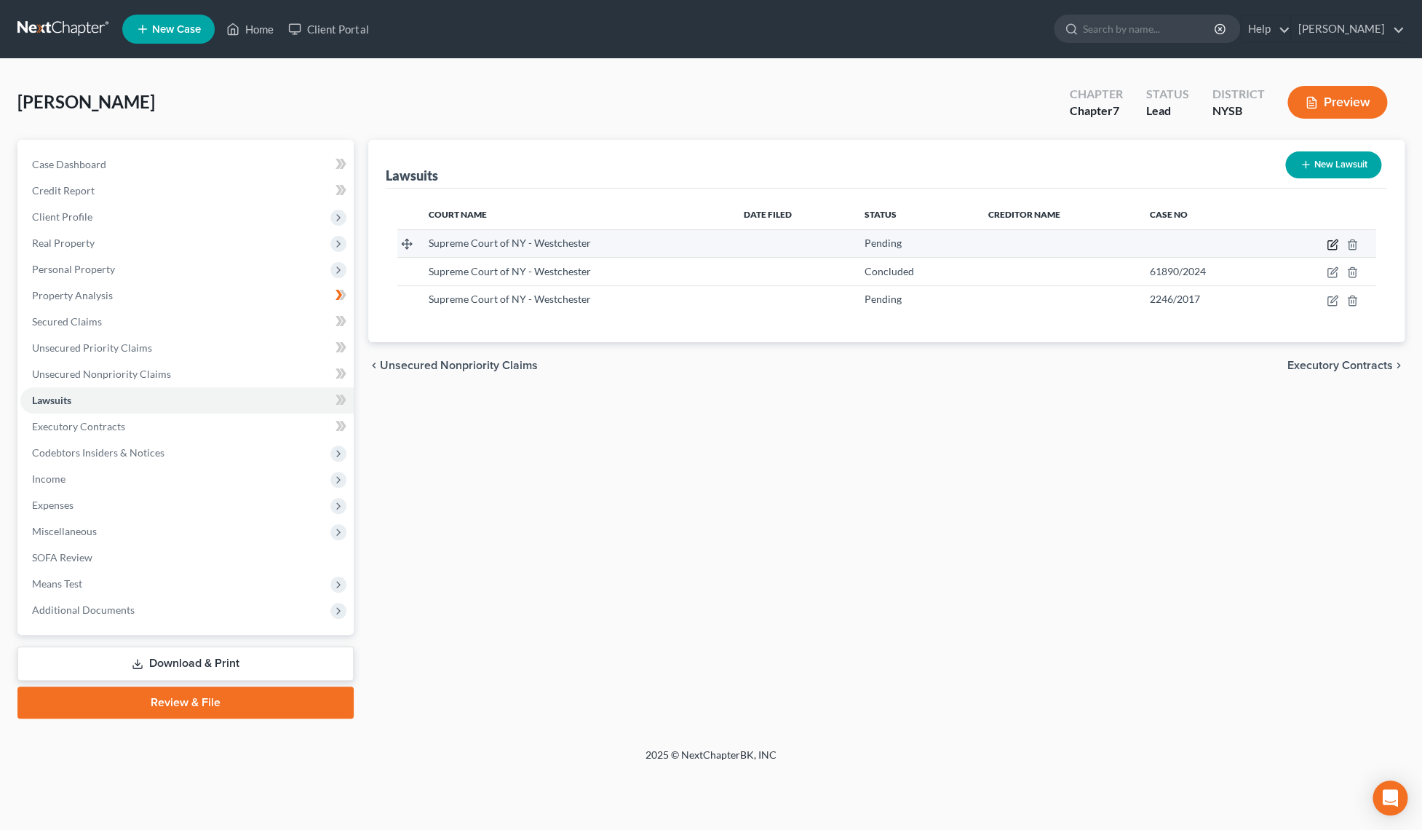
click at [1336, 249] on icon "button" at bounding box center [1332, 245] width 9 height 9
select select "0"
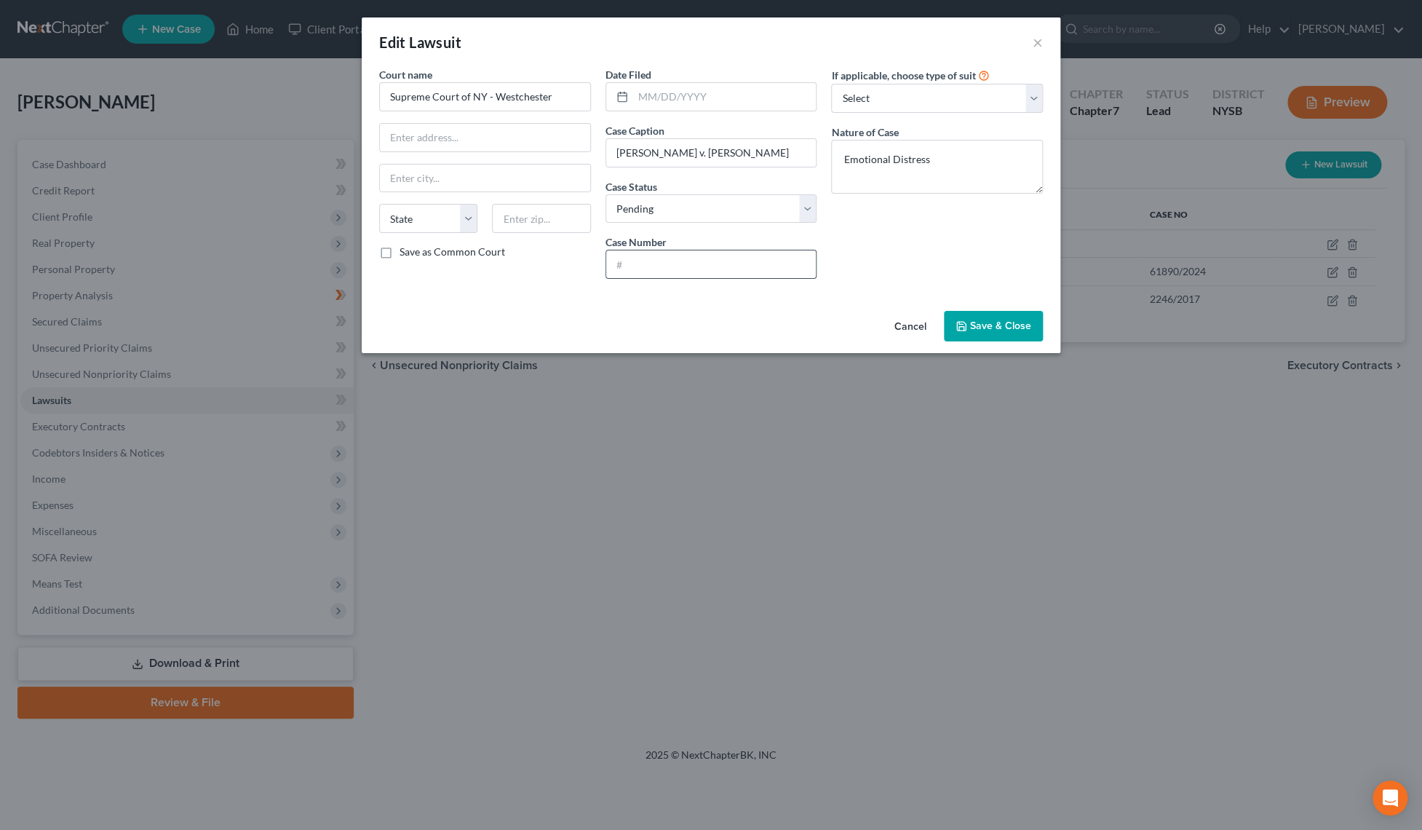
click at [627, 267] on input "text" at bounding box center [711, 264] width 210 height 28
type input "70530/2019"
click at [971, 318] on button "Save & Close" at bounding box center [993, 326] width 99 height 31
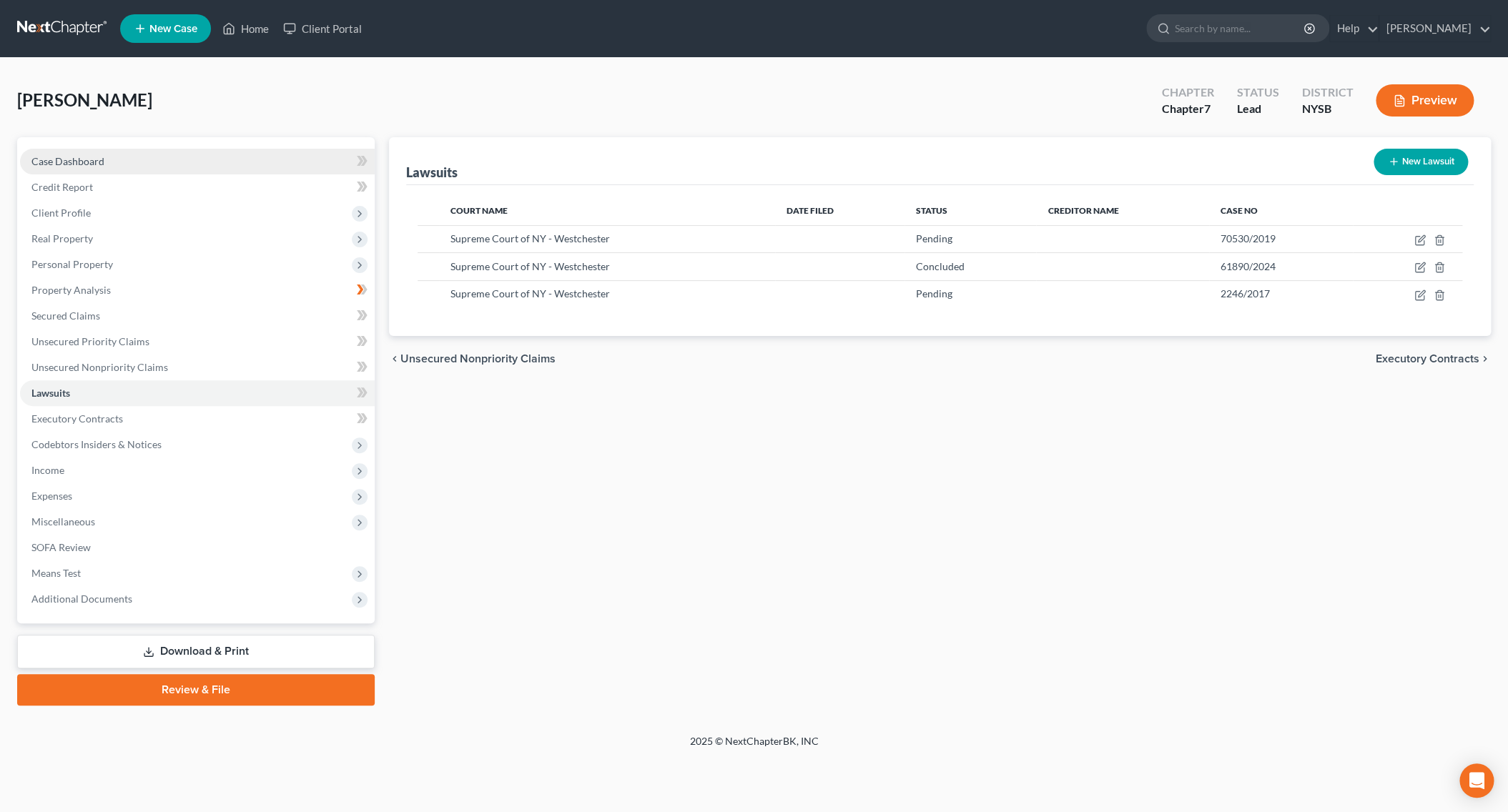
click at [93, 166] on span "Case Dashboard" at bounding box center [68, 161] width 73 height 12
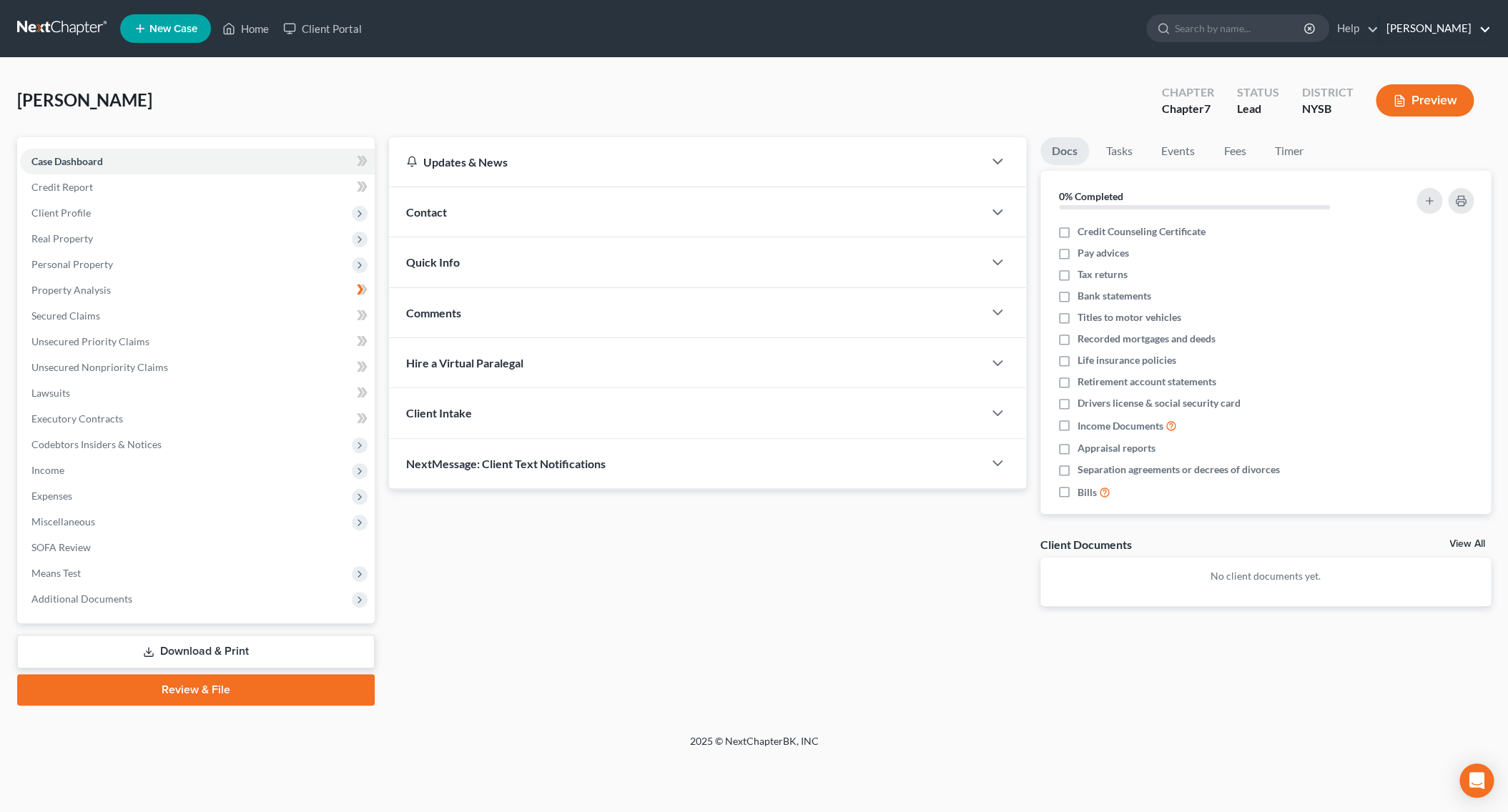
click at [1396, 38] on link "[PERSON_NAME]" at bounding box center [1434, 28] width 111 height 26
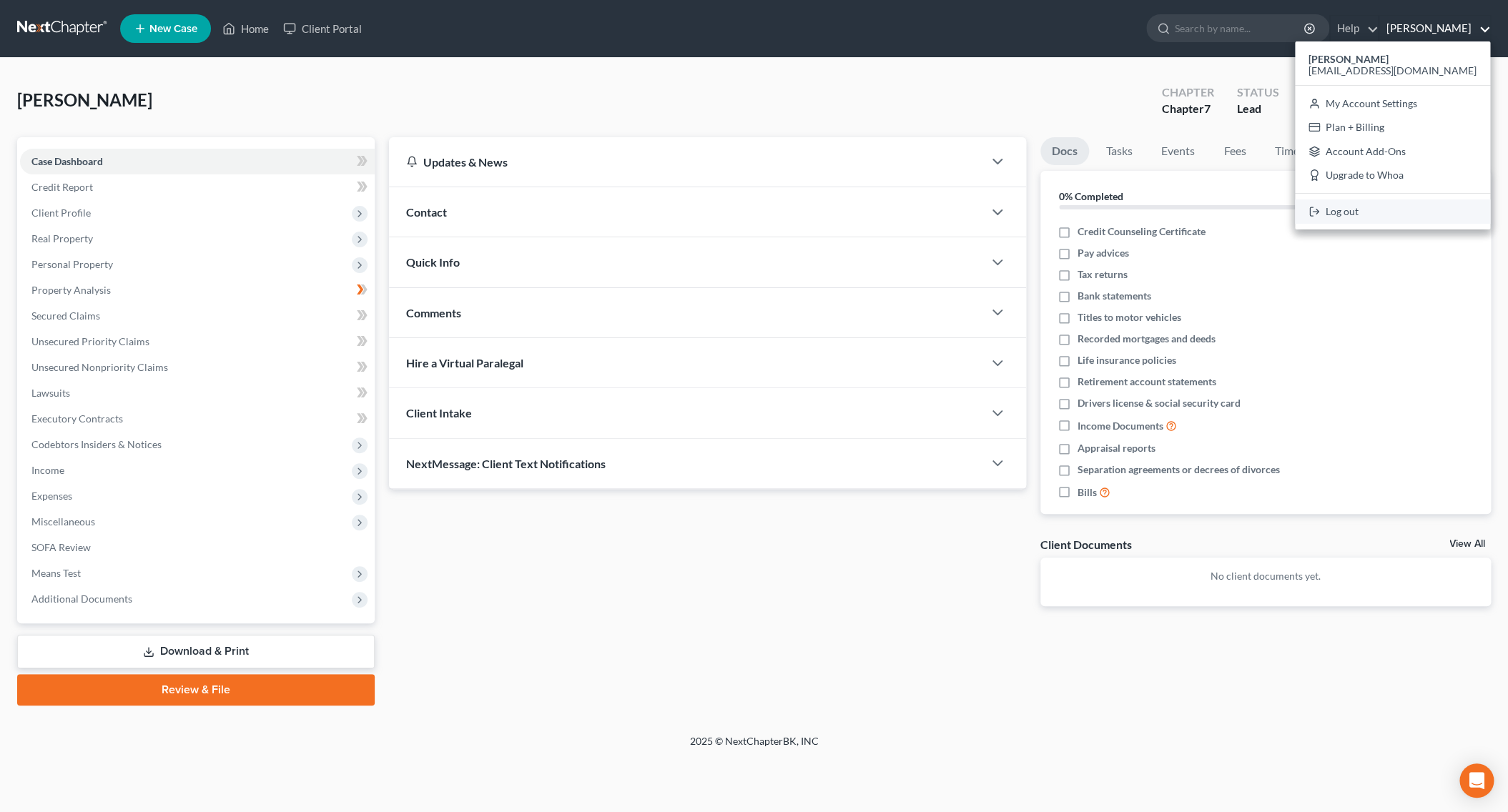
click at [1396, 217] on link "Log out" at bounding box center [1392, 211] width 195 height 25
